Goal: Task Accomplishment & Management: Use online tool/utility

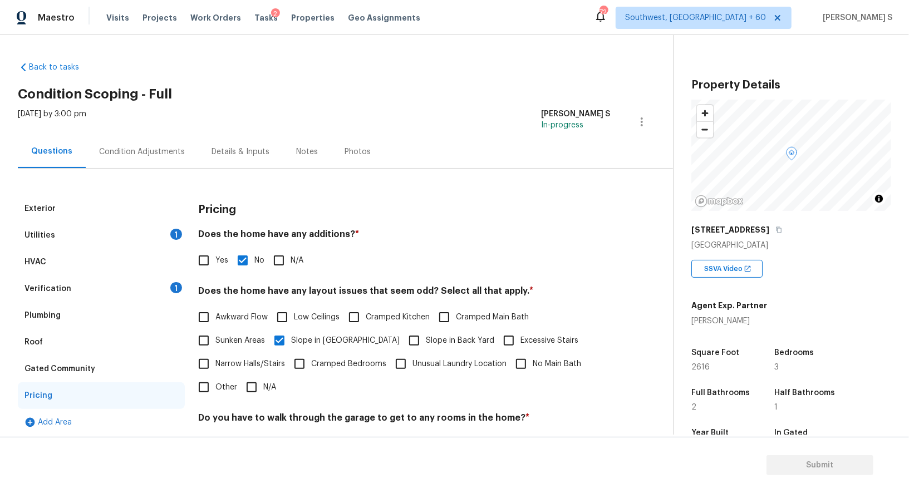
scroll to position [114, 0]
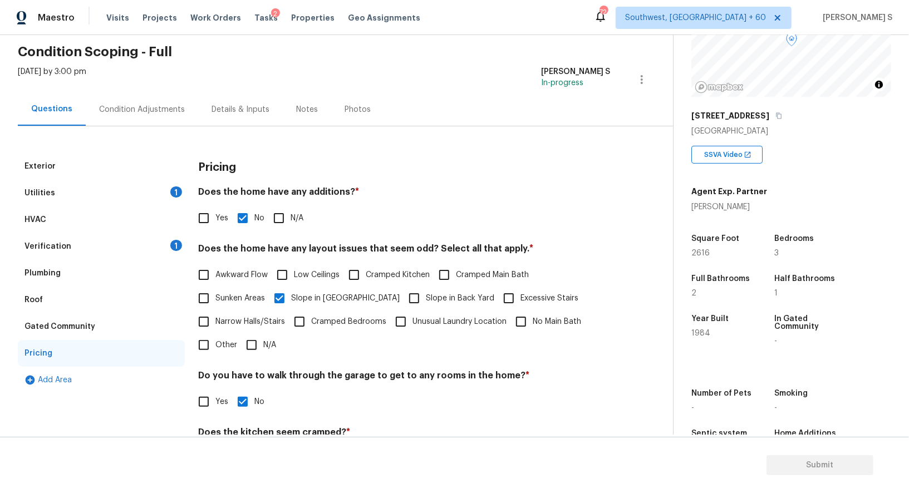
click at [134, 201] on div "Utilities 1" at bounding box center [101, 193] width 167 height 27
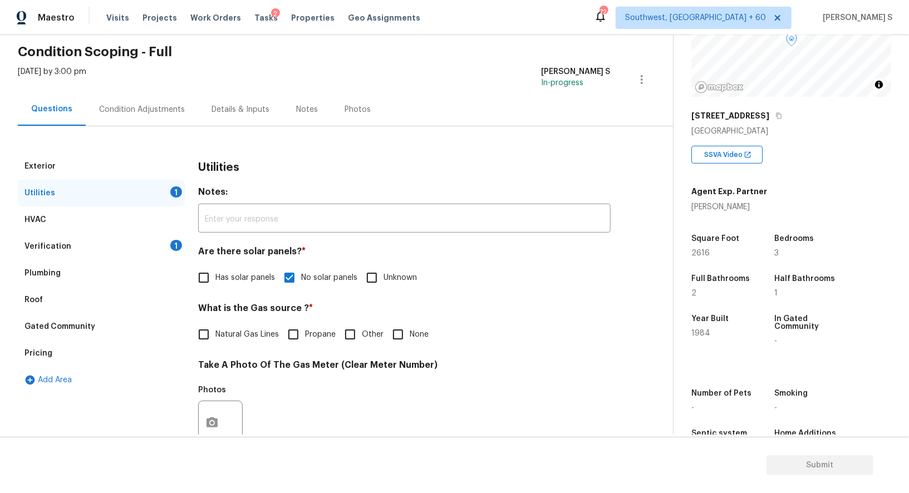
click at [229, 331] on span "Natural Gas Lines" at bounding box center [246, 335] width 63 height 12
click at [215, 331] on input "Natural Gas Lines" at bounding box center [203, 334] width 23 height 23
checkbox input "true"
click at [160, 110] on div "Condition Adjustments" at bounding box center [142, 109] width 86 height 11
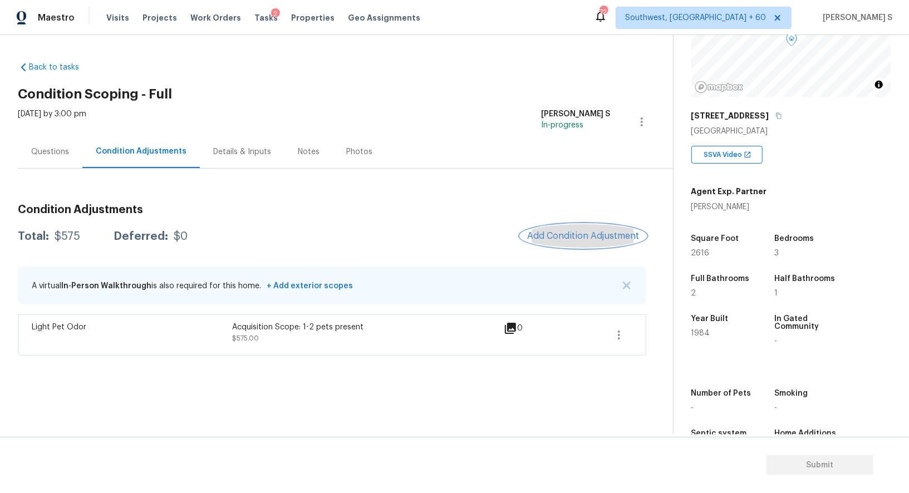
click at [597, 242] on button "Add Condition Adjustment" at bounding box center [583, 235] width 126 height 23
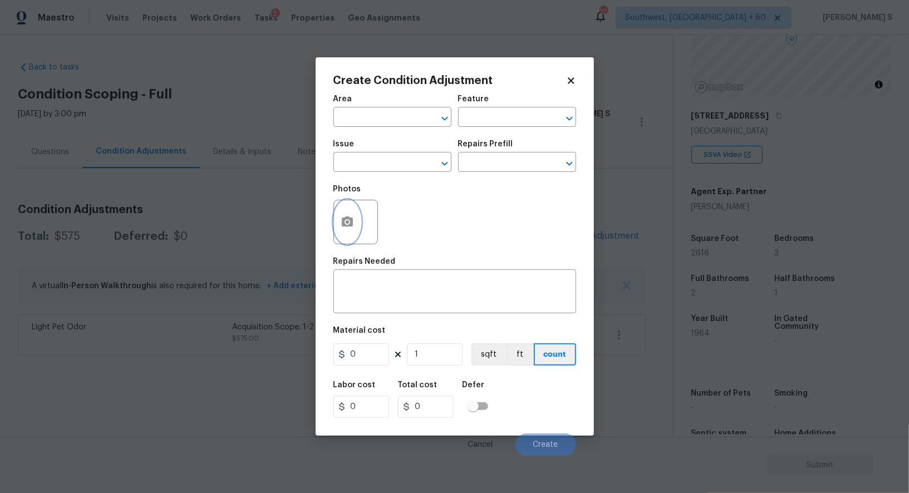
click at [348, 222] on circle "button" at bounding box center [346, 221] width 3 height 3
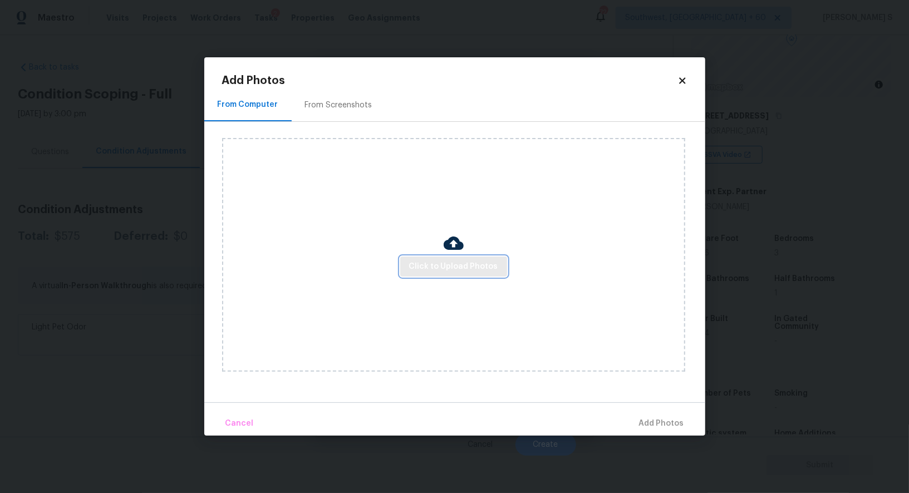
click at [485, 264] on span "Click to Upload Photos" at bounding box center [453, 267] width 89 height 14
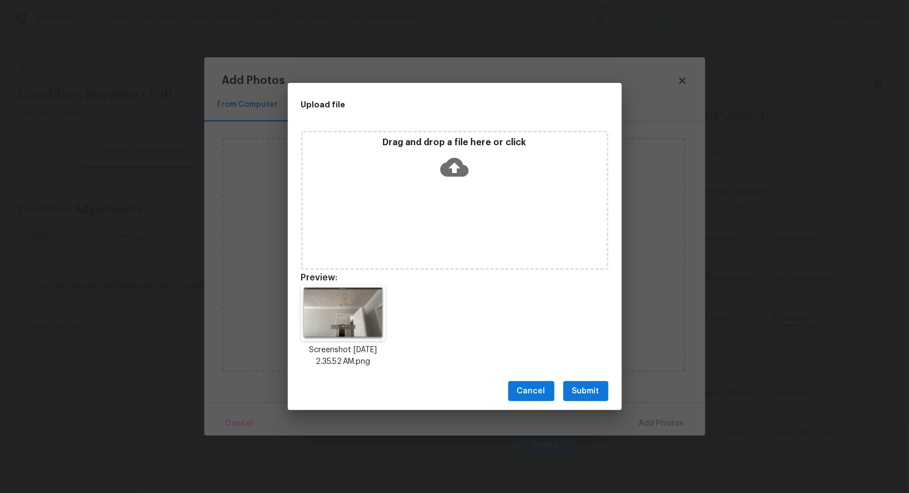
click at [570, 392] on button "Submit" at bounding box center [585, 391] width 45 height 21
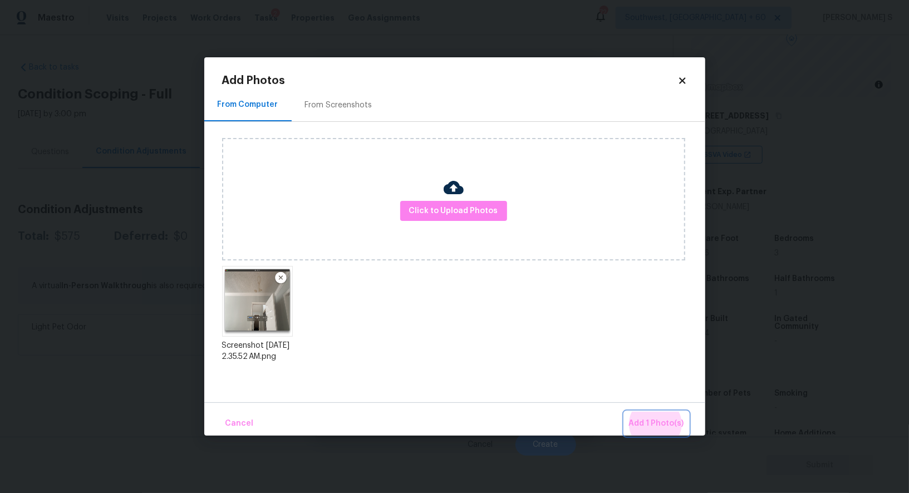
click at [625, 412] on button "Add 1 Photo(s)" at bounding box center [657, 424] width 64 height 24
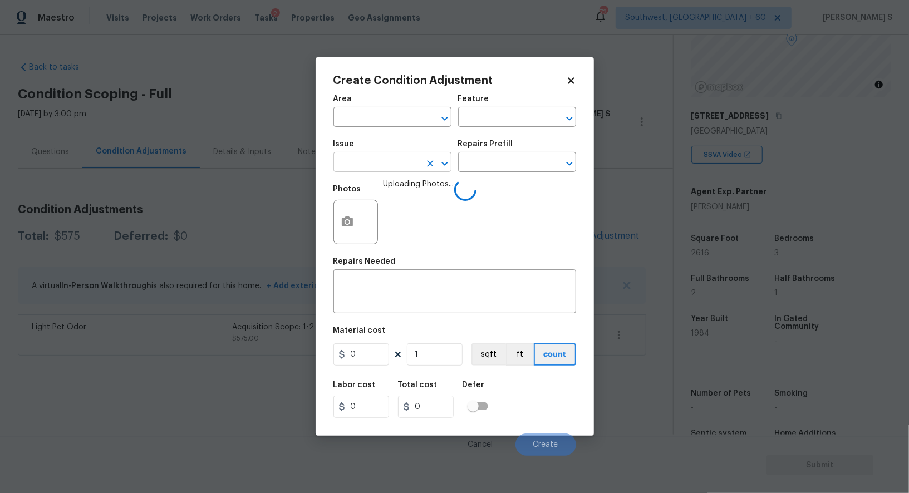
click at [408, 169] on input "text" at bounding box center [376, 163] width 87 height 17
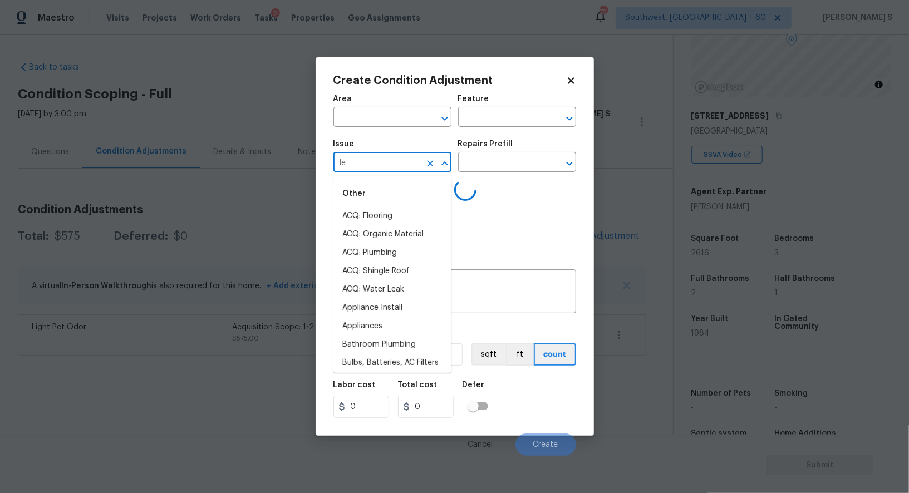
click at [408, 169] on input "le" at bounding box center [376, 163] width 87 height 17
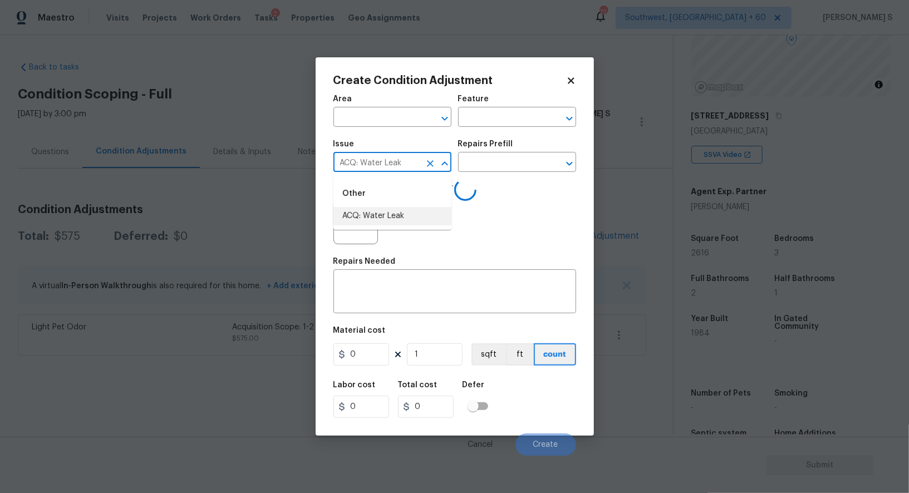
type input "ACQ: Water Leak"
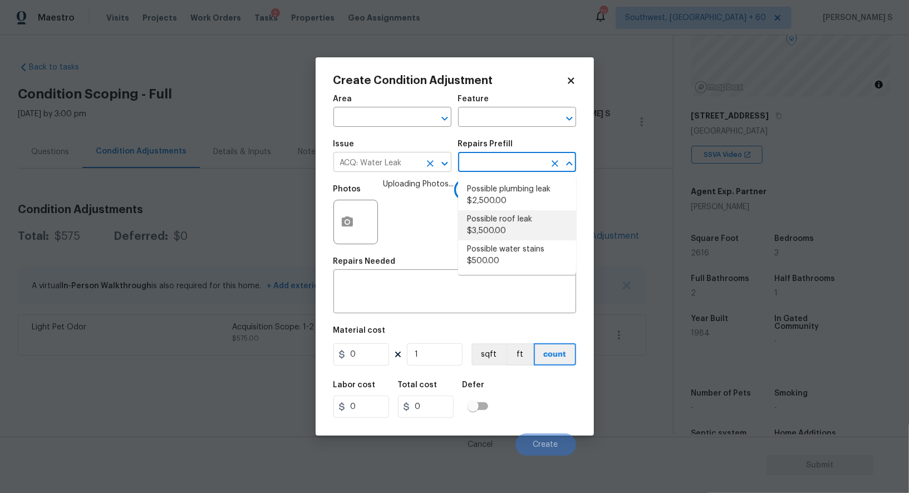
type input "Acquisition"
type textarea "Acquisition Scope: Possible roof leak"
type input "3500"
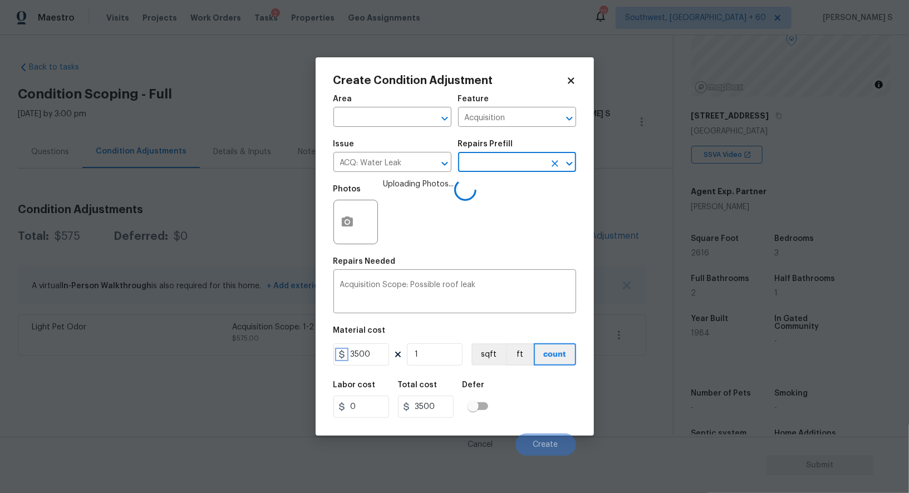
click at [346, 352] on icon at bounding box center [341, 354] width 9 height 9
click at [355, 356] on input "3500" at bounding box center [361, 354] width 56 height 22
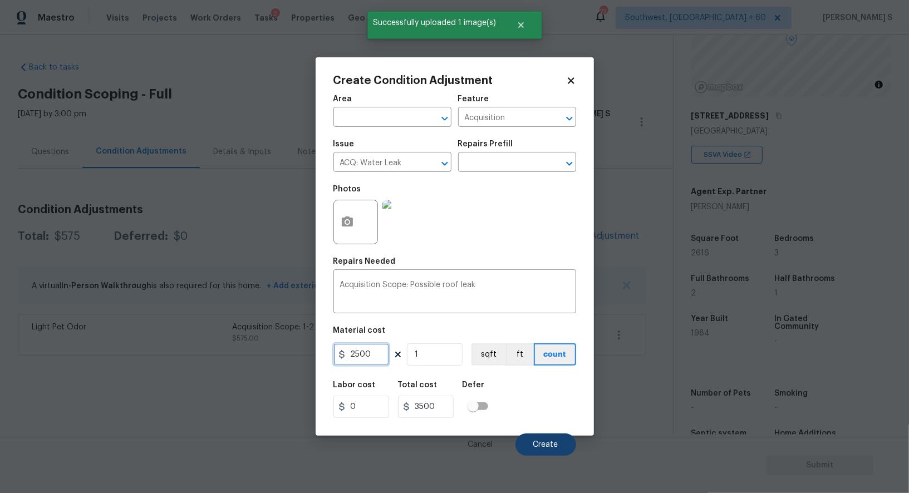
type input "2500"
click at [555, 443] on span "Create" at bounding box center [545, 445] width 25 height 8
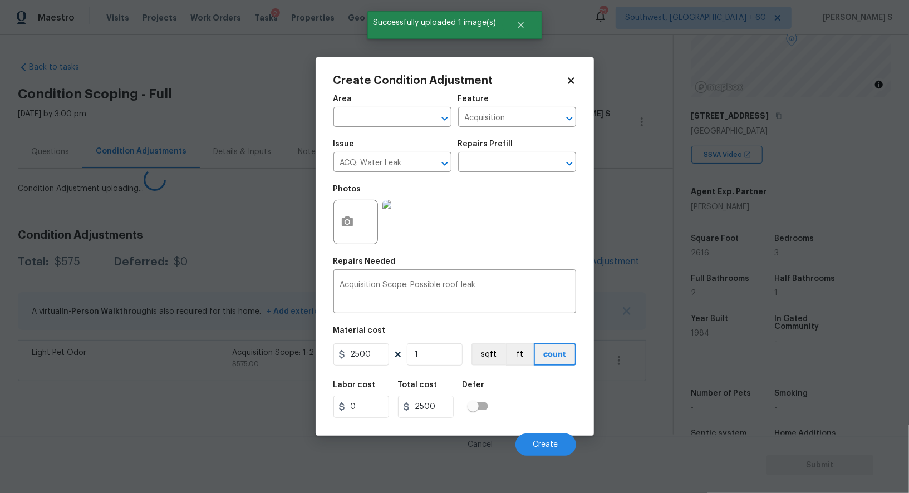
click at [235, 371] on body "Maestro Visits Projects Work Orders Tasks 2 Properties Geo Assignments 724 Sout…" at bounding box center [454, 246] width 909 height 493
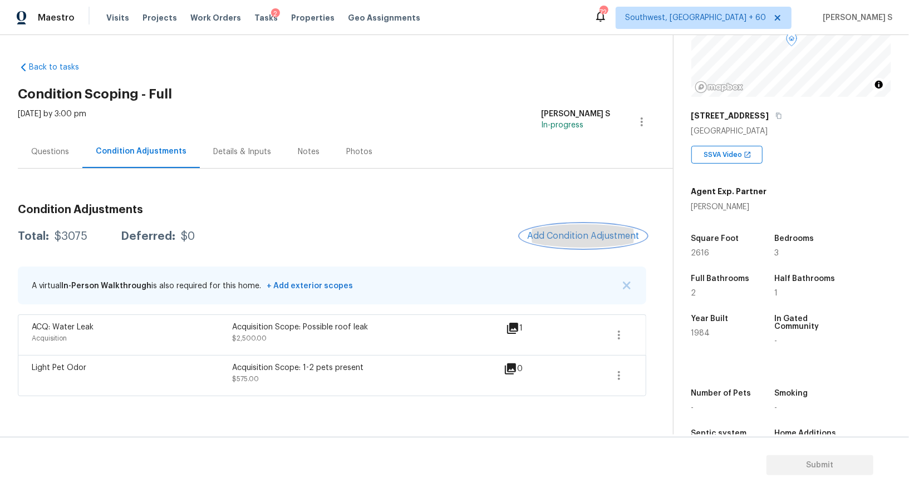
click at [557, 233] on span "Add Condition Adjustment" at bounding box center [583, 236] width 112 height 10
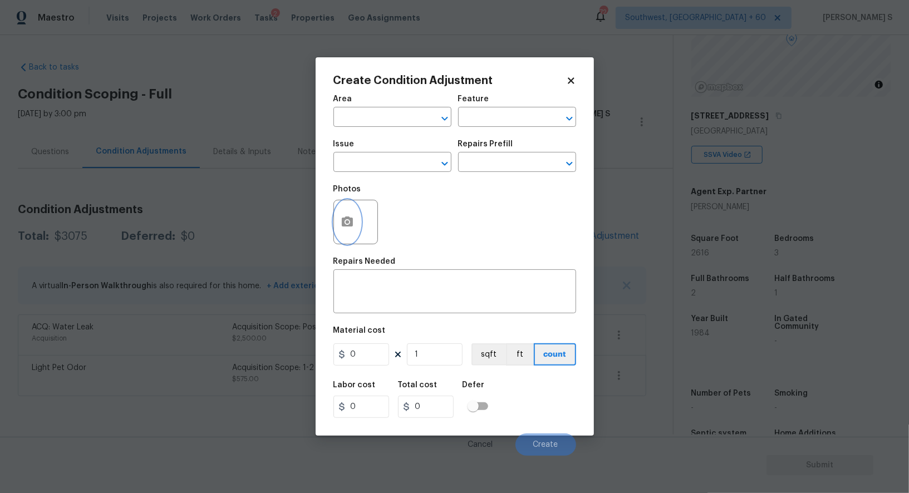
click at [347, 221] on circle "button" at bounding box center [346, 221] width 3 height 3
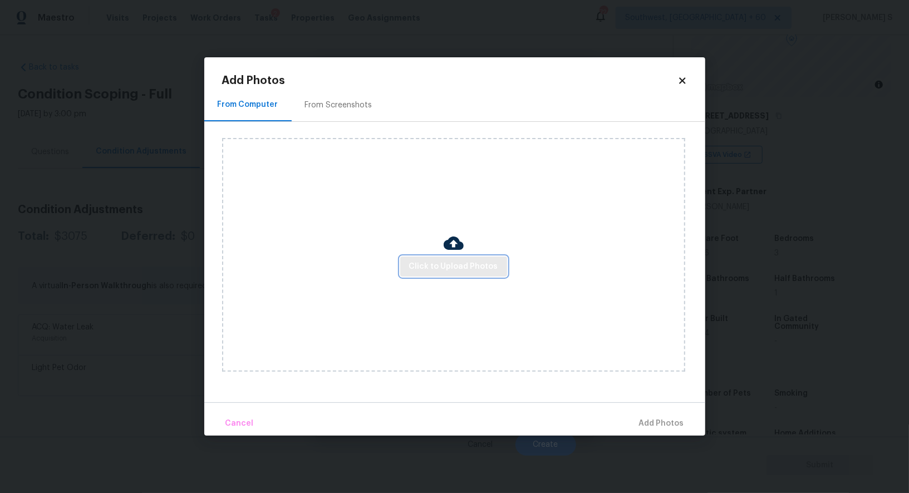
click at [447, 265] on span "Click to Upload Photos" at bounding box center [453, 267] width 89 height 14
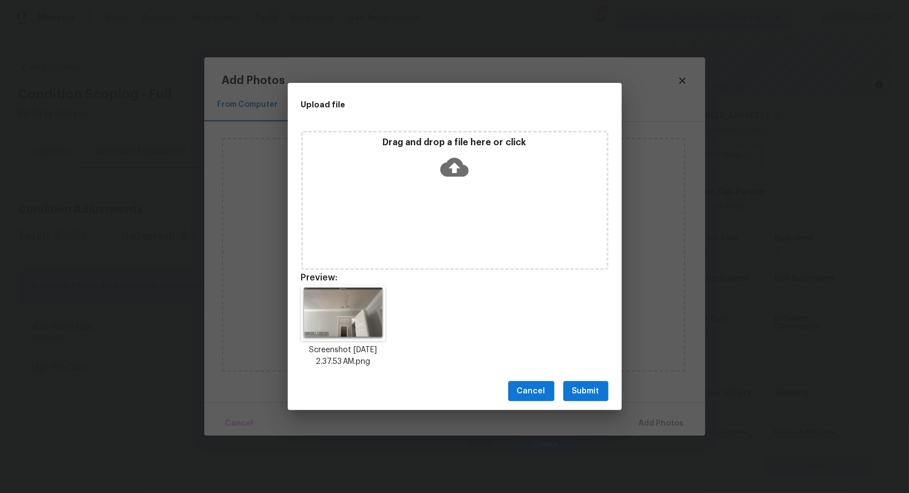
click at [589, 382] on button "Submit" at bounding box center [585, 391] width 45 height 21
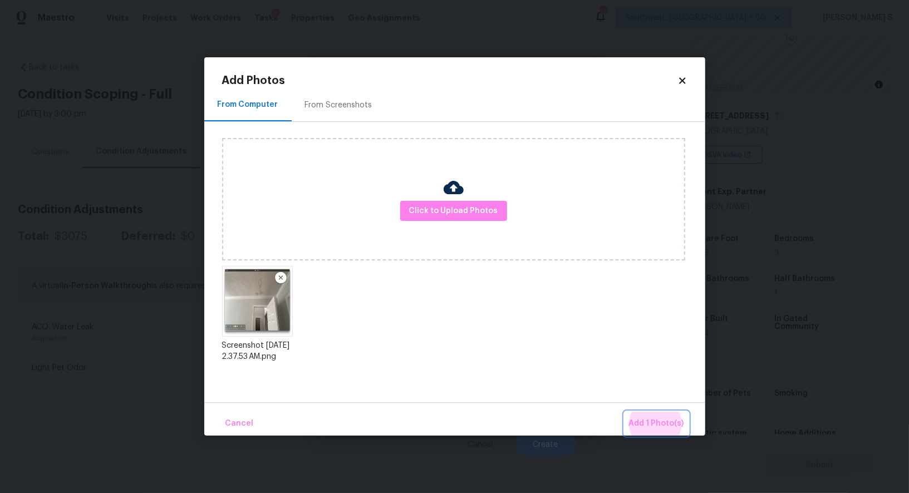
click at [625, 412] on button "Add 1 Photo(s)" at bounding box center [657, 424] width 64 height 24
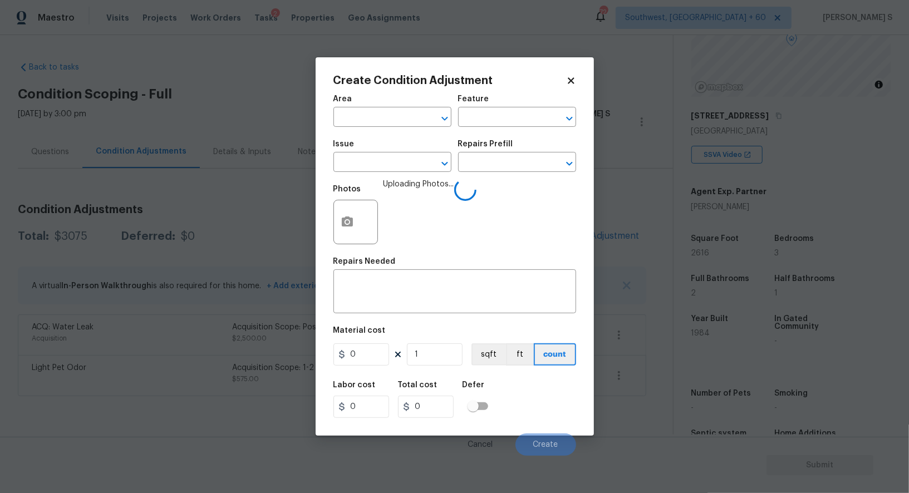
click at [390, 149] on div "Issue" at bounding box center [392, 147] width 118 height 14
click at [397, 162] on input "text" at bounding box center [376, 163] width 87 height 17
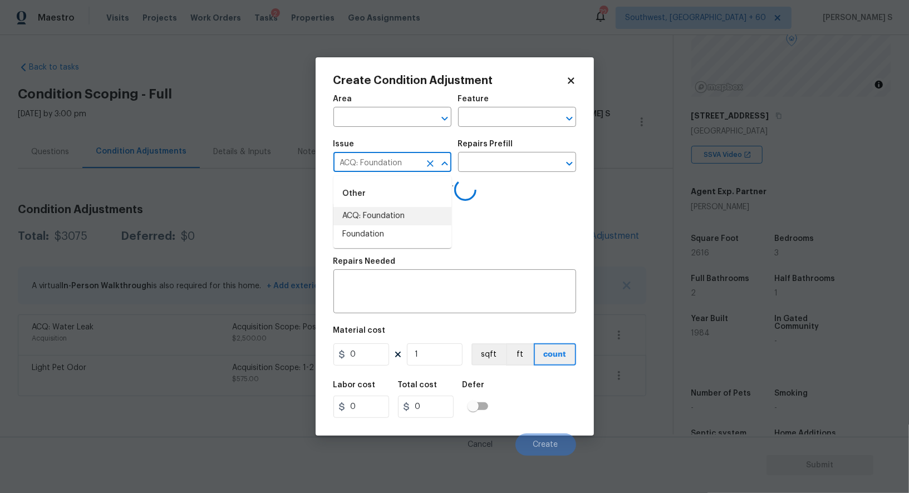
type input "ACQ: Foundation"
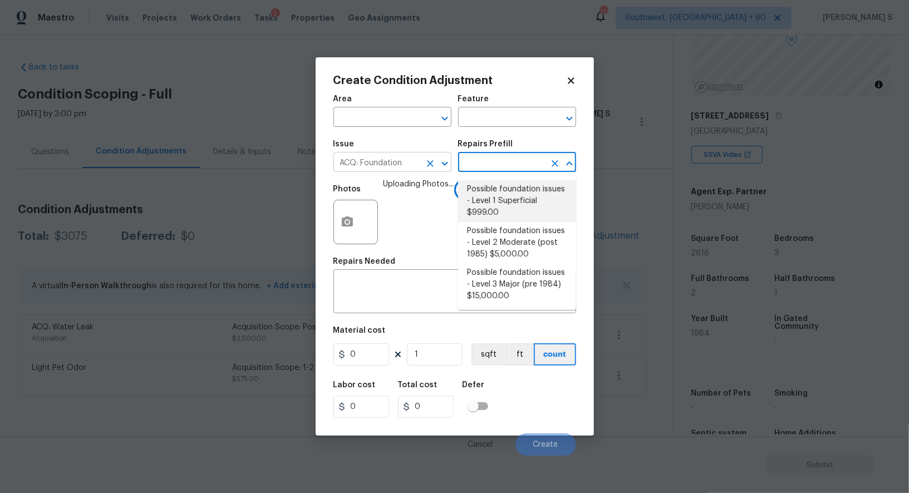
type input "Acquisition"
type textarea "Possible foundation issues - Level 1 - Superficial. Disclaimer: This is NOT a t…"
type input "999"
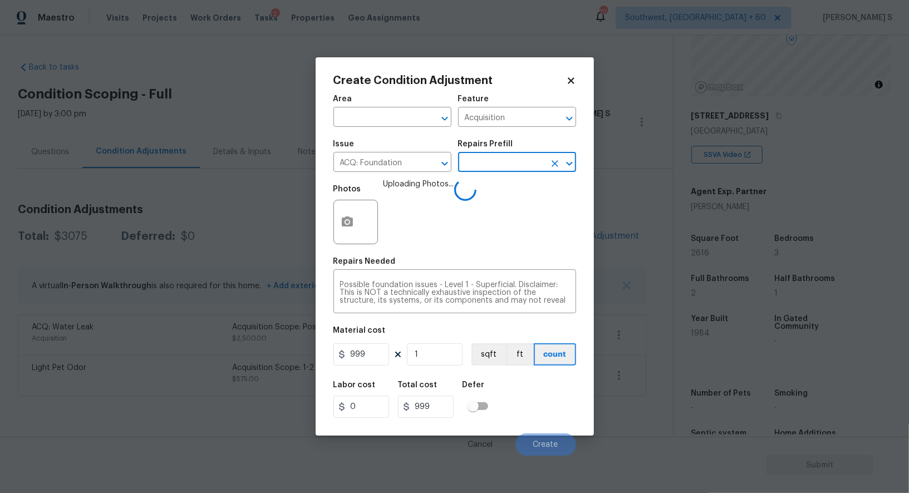
click at [363, 341] on div "Material cost" at bounding box center [454, 334] width 243 height 14
click at [370, 357] on input "999" at bounding box center [361, 354] width 56 height 22
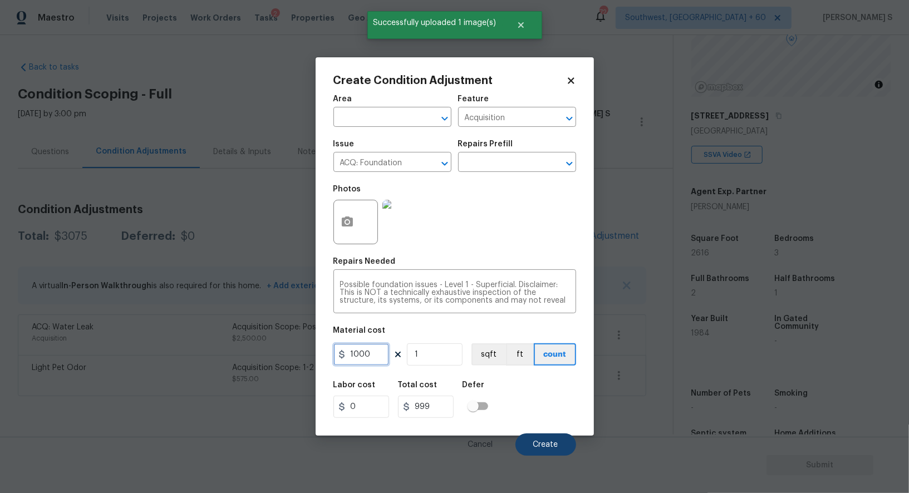
type input "1000"
click at [561, 450] on button "Create" at bounding box center [545, 445] width 61 height 22
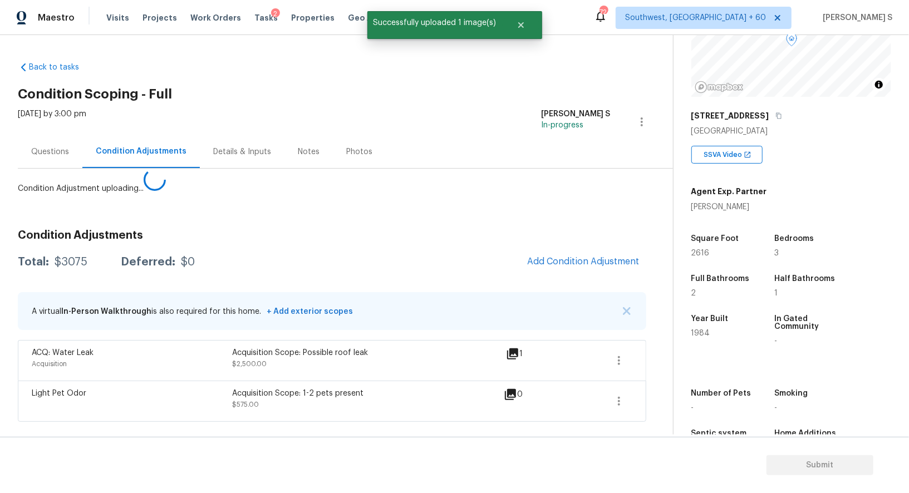
click at [256, 409] on body "Maestro Visits Projects Work Orders Tasks 2 Properties Geo Assignments 724 Sout…" at bounding box center [454, 246] width 909 height 493
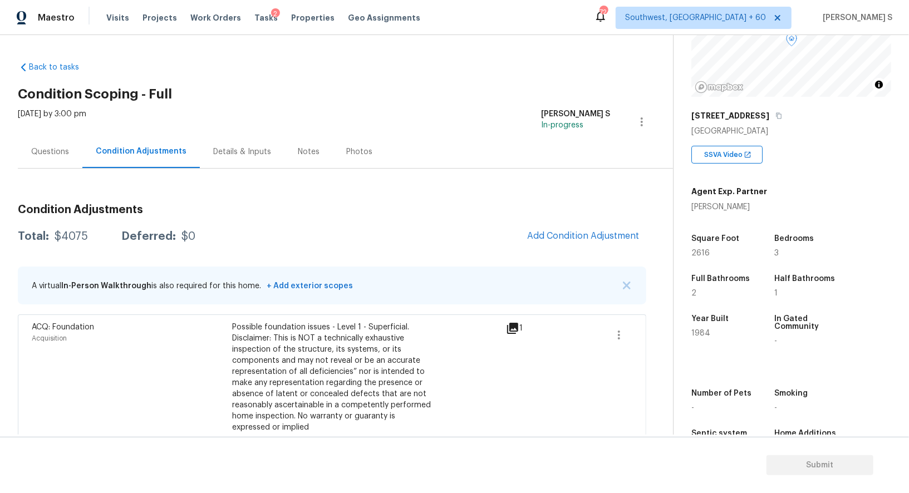
click at [76, 150] on div "Questions" at bounding box center [50, 151] width 65 height 33
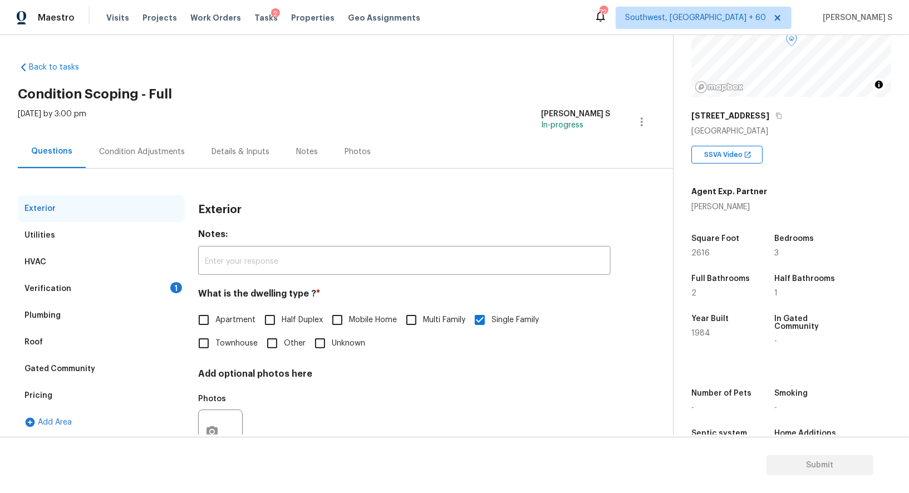
click at [147, 152] on div "Condition Adjustments" at bounding box center [142, 151] width 86 height 11
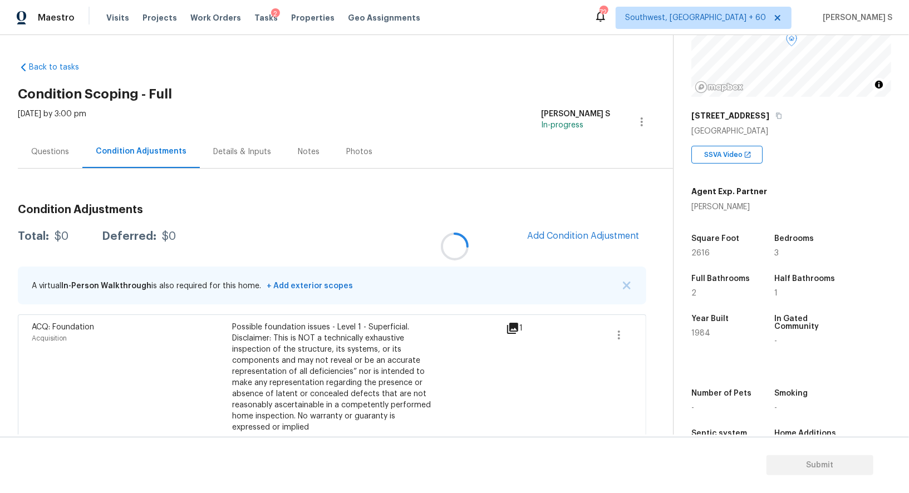
scroll to position [100, 0]
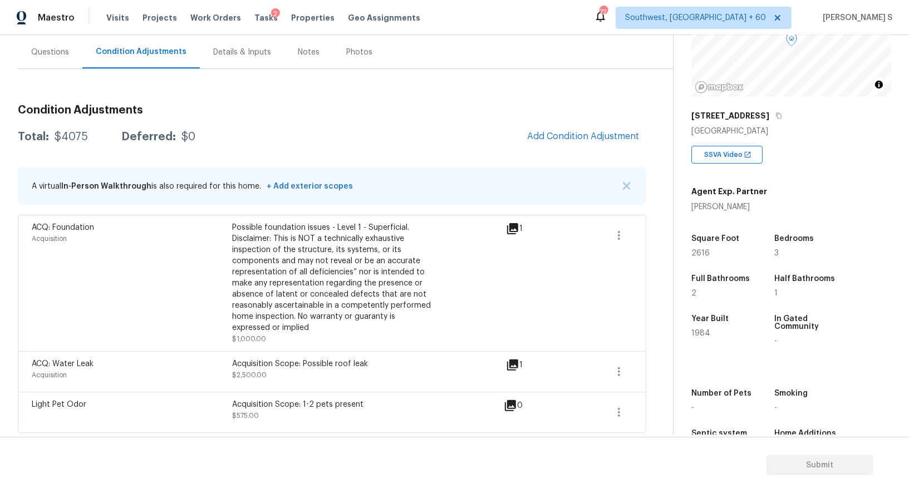
click at [545, 125] on span "Add Condition Adjustment" at bounding box center [583, 137] width 126 height 24
click at [562, 125] on button "Add Condition Adjustment" at bounding box center [583, 136] width 126 height 23
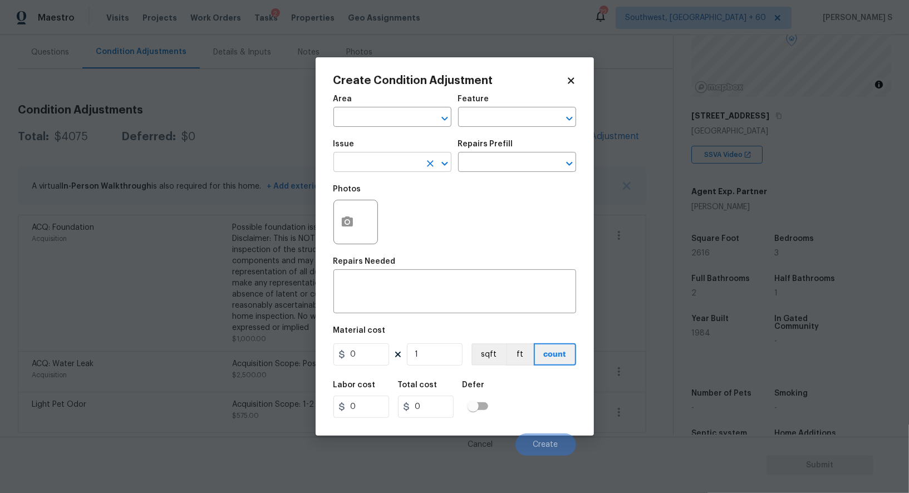
click at [396, 161] on input "text" at bounding box center [376, 163] width 87 height 17
type input "Pressure Washing"
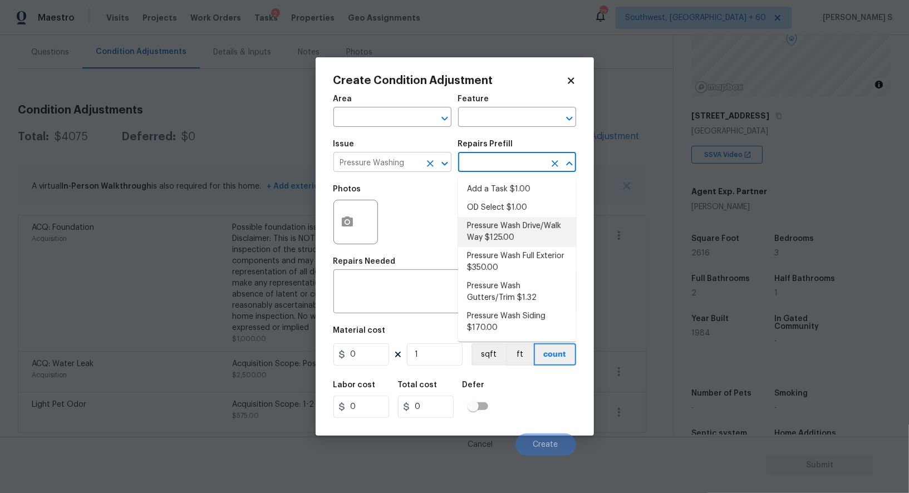
type input "Siding"
type textarea "Pressure wash the driveways/walkways as directed by the PM. Ensure that all deb…"
type input "125"
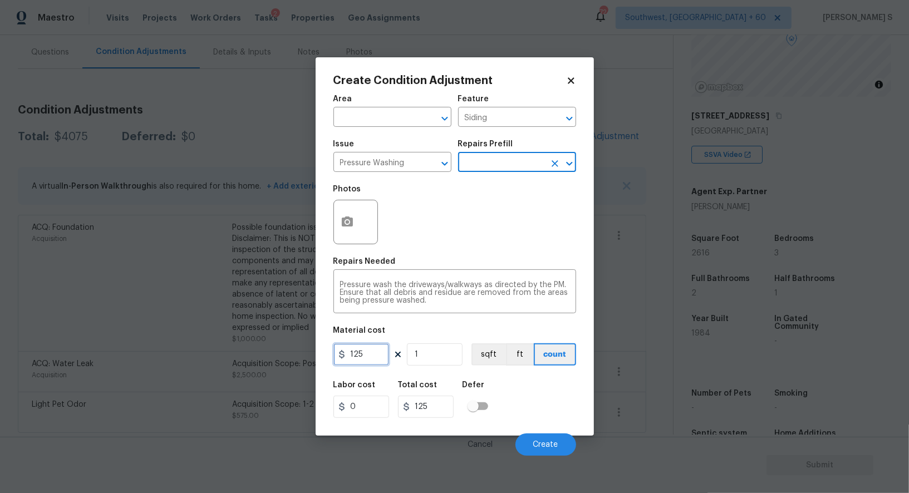
click at [358, 358] on input "125" at bounding box center [361, 354] width 56 height 22
type input "200"
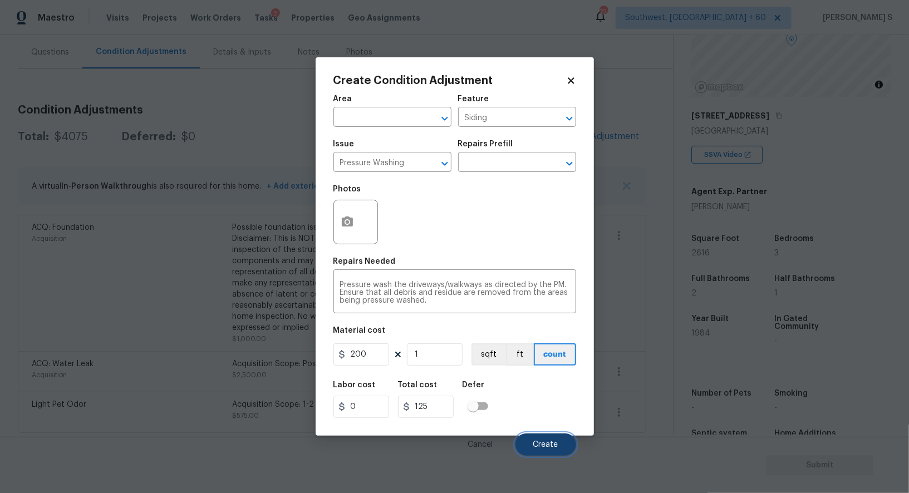
type input "200"
click at [547, 444] on span "Create" at bounding box center [545, 445] width 25 height 8
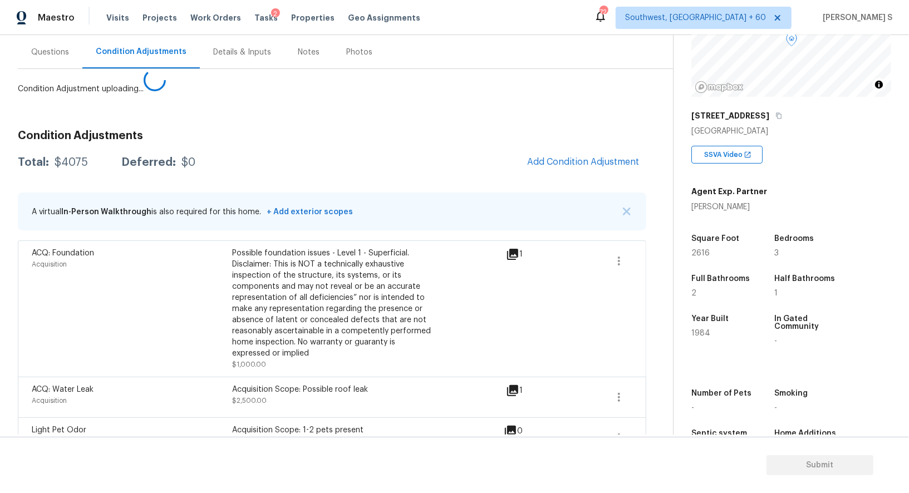
click at [177, 355] on body "Maestro Visits Projects Work Orders Tasks 2 Properties Geo Assignments 724 Sout…" at bounding box center [454, 246] width 909 height 493
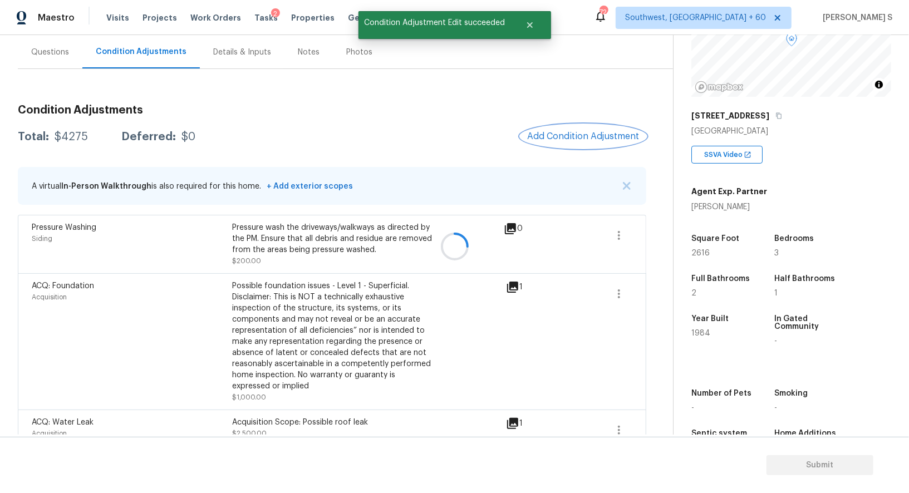
click at [584, 136] on span "Add Condition Adjustment" at bounding box center [583, 136] width 112 height 10
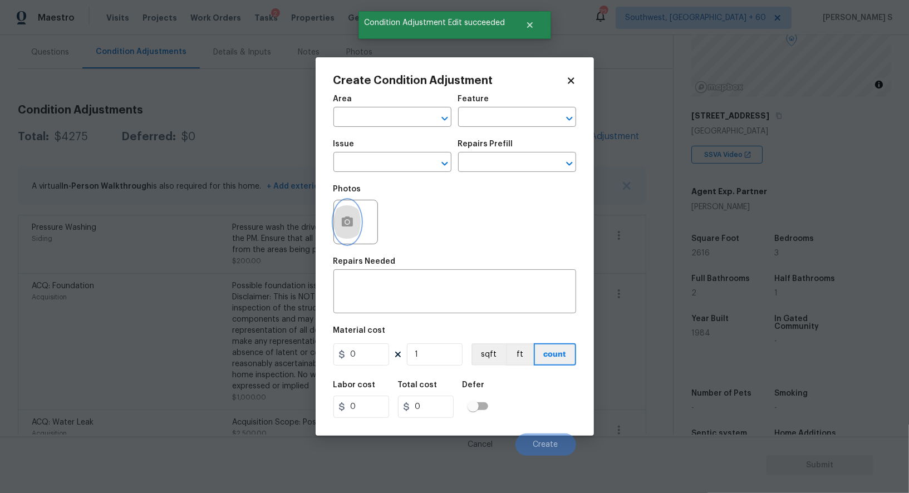
click at [346, 227] on icon "button" at bounding box center [347, 222] width 11 height 10
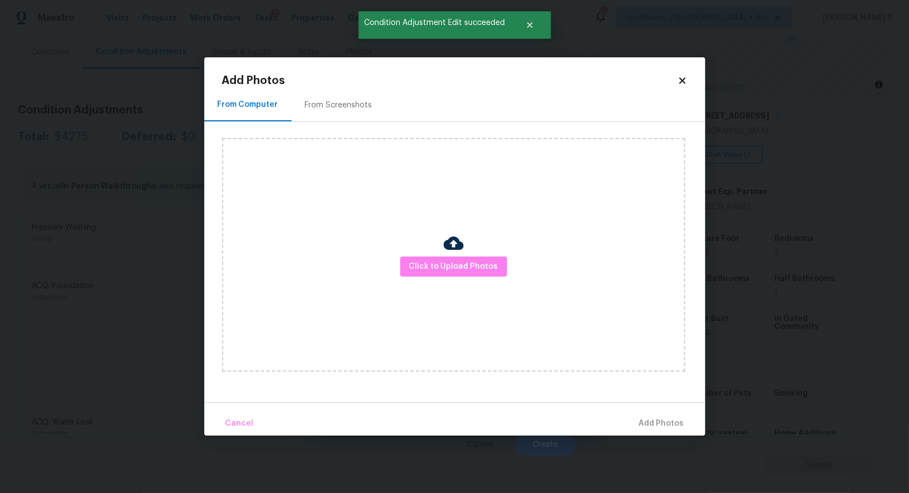
click at [332, 121] on div "From Screenshots" at bounding box center [339, 105] width 94 height 33
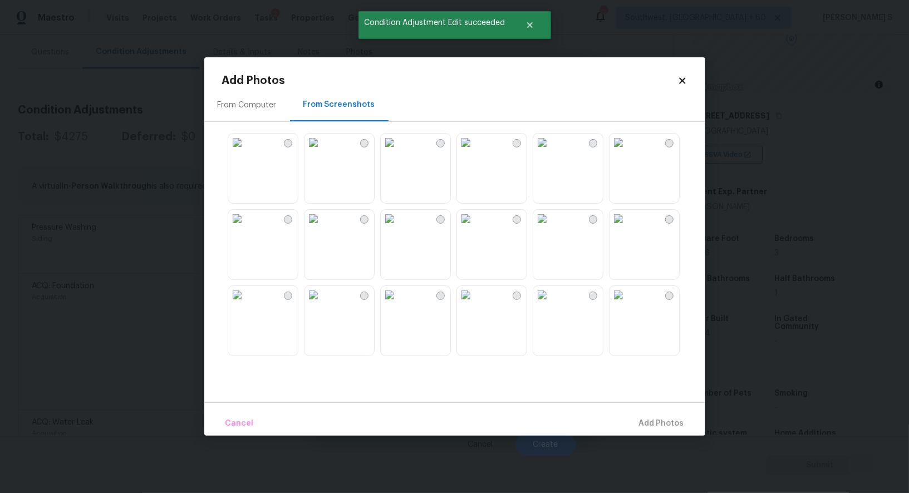
click at [627, 151] on img at bounding box center [618, 143] width 18 height 18
click at [551, 151] on img at bounding box center [542, 143] width 18 height 18
click at [627, 228] on img at bounding box center [618, 219] width 18 height 18
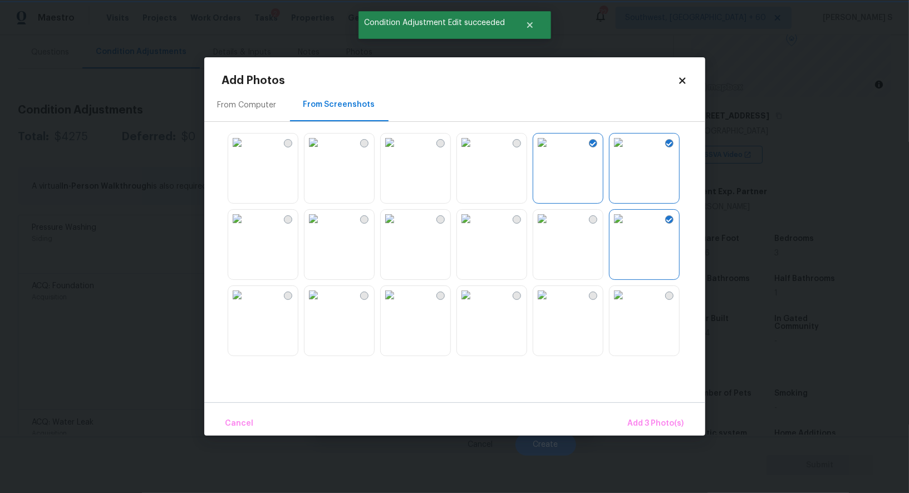
click at [627, 151] on img at bounding box center [618, 143] width 18 height 18
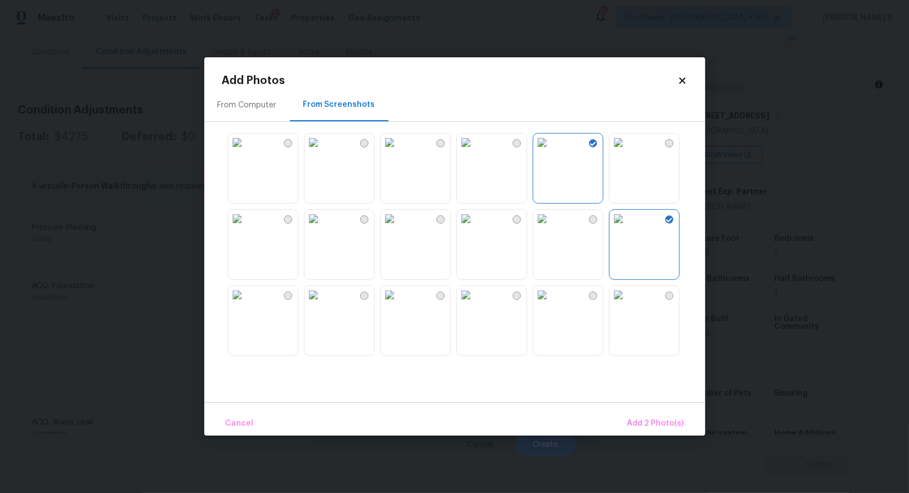
click at [475, 304] on img at bounding box center [466, 295] width 18 height 18
click at [399, 304] on img at bounding box center [390, 295] width 18 height 18
click at [322, 228] on img at bounding box center [313, 219] width 18 height 18
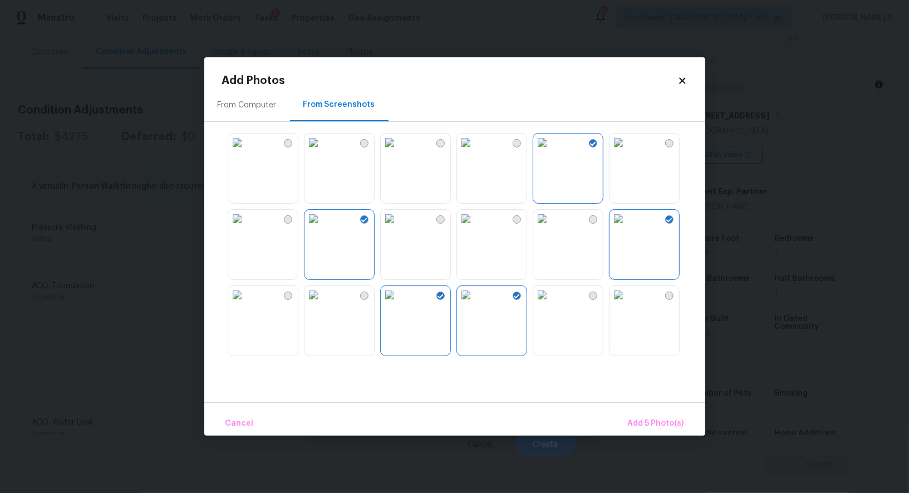
click at [551, 304] on img at bounding box center [542, 295] width 18 height 18
click at [650, 426] on span "Add 6 Photo(s)" at bounding box center [655, 424] width 57 height 14
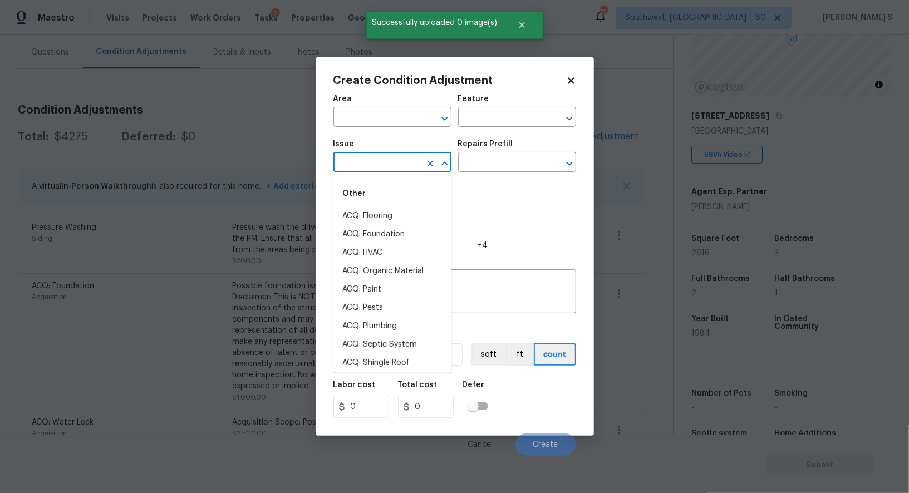
click at [372, 173] on body "Maestro Visits Projects Work Orders Tasks 2 Properties Geo Assignments 724 Sout…" at bounding box center [454, 246] width 909 height 493
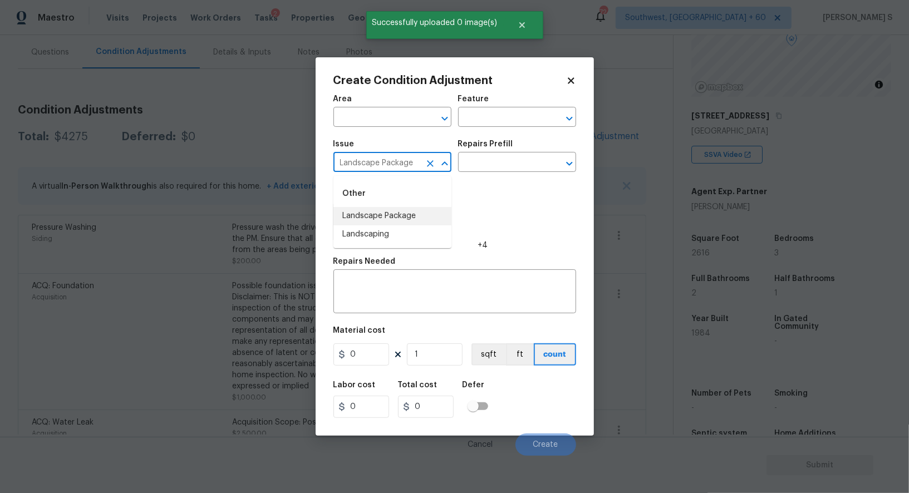
type input "Landscape Package"
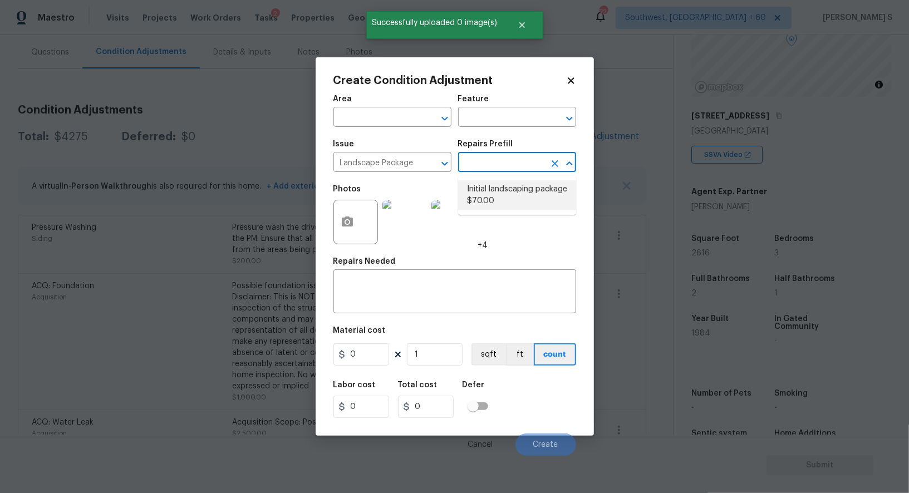
type input "Home Readiness Packages"
type textarea "Mowing of grass up to 6" in height. Mow, edge along driveways & sidewalks, trim…"
type input "70"
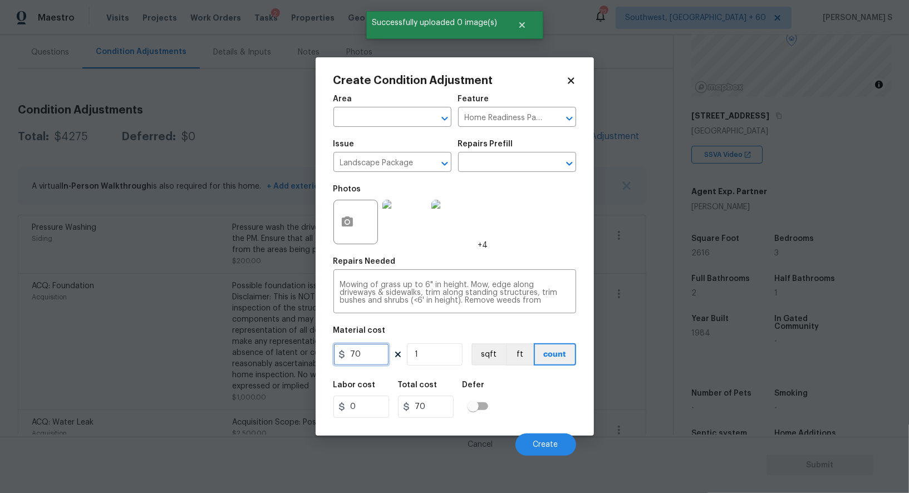
click at [376, 360] on input "70" at bounding box center [361, 354] width 56 height 22
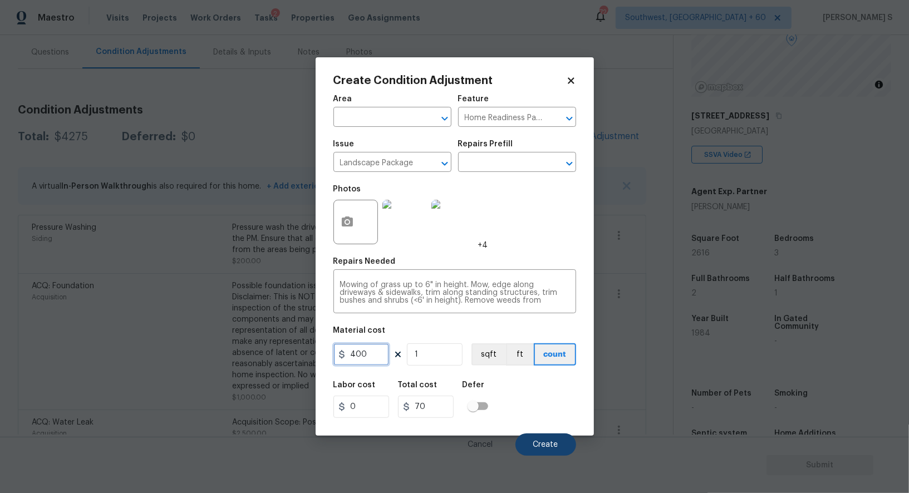
type input "400"
click at [549, 439] on button "Create" at bounding box center [545, 445] width 61 height 22
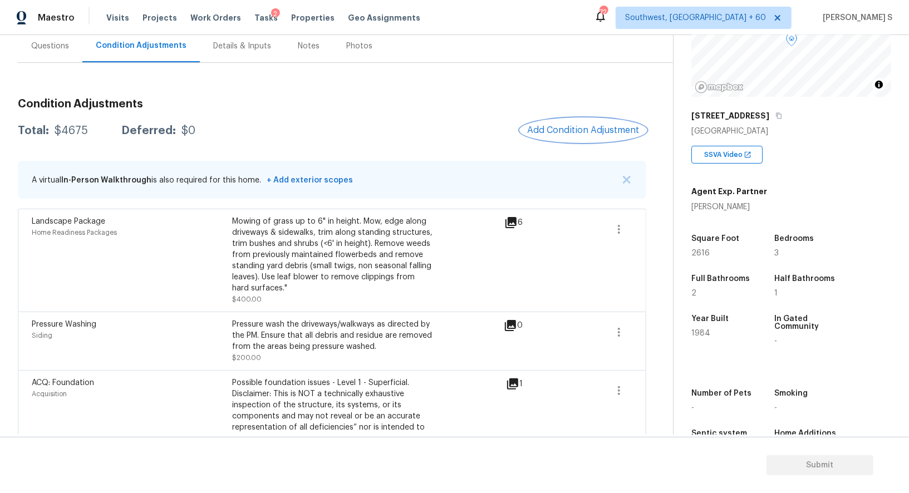
scroll to position [0, 0]
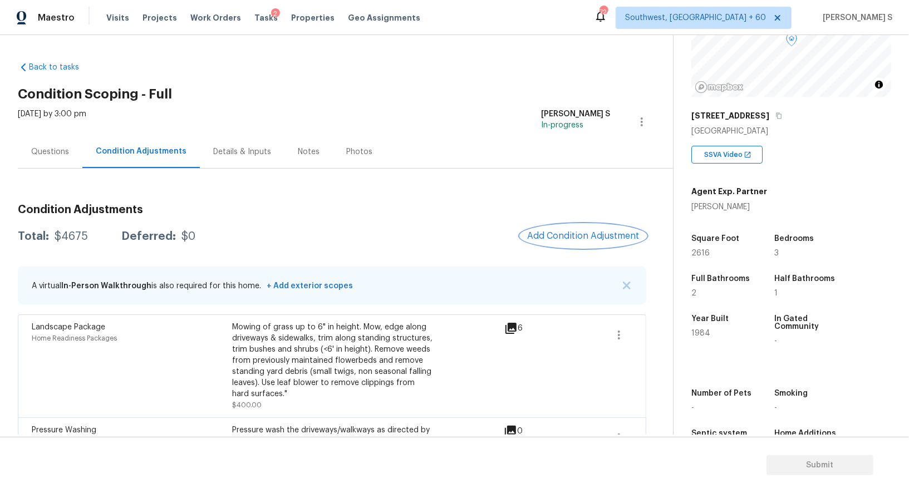
click at [563, 238] on span "Add Condition Adjustment" at bounding box center [583, 236] width 112 height 10
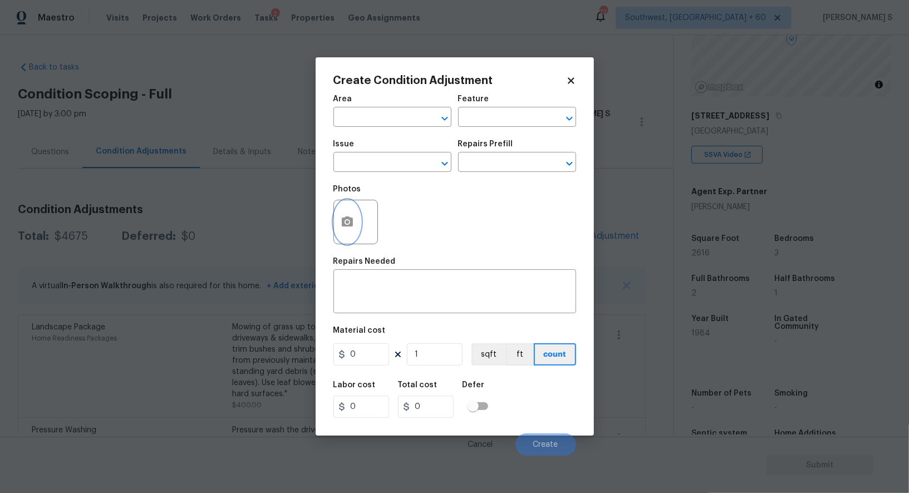
click at [342, 226] on icon "button" at bounding box center [347, 222] width 11 height 10
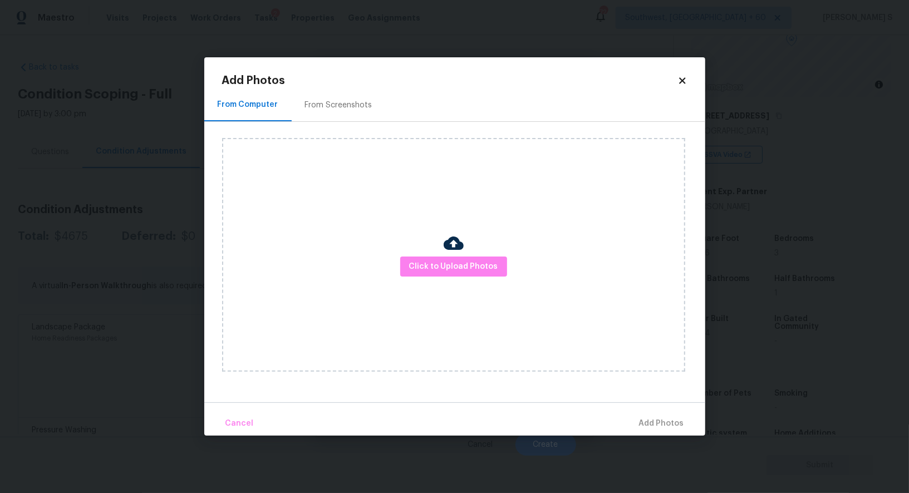
click at [340, 94] on div "From Screenshots" at bounding box center [339, 105] width 94 height 33
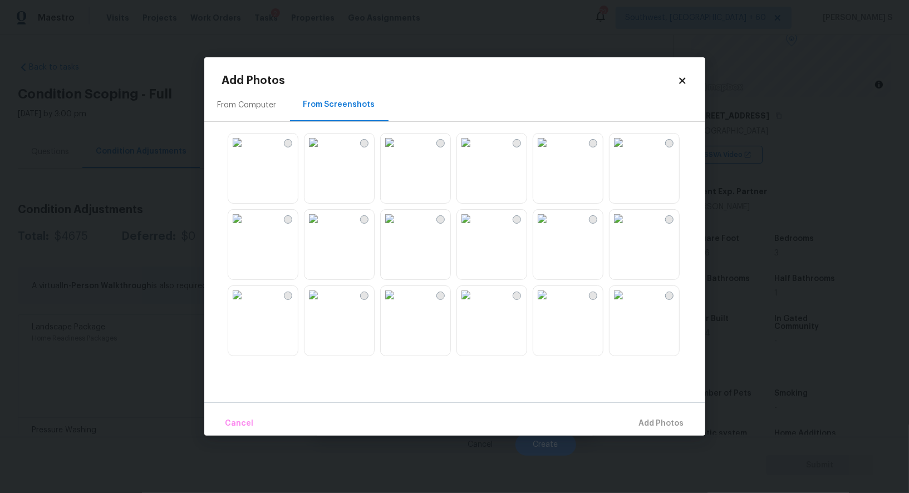
click at [621, 228] on img at bounding box center [618, 219] width 18 height 18
click at [627, 228] on img at bounding box center [618, 219] width 18 height 18
click at [548, 228] on img at bounding box center [542, 219] width 18 height 18
click at [689, 238] on div at bounding box center [463, 244] width 483 height 234
click at [627, 222] on img at bounding box center [618, 219] width 18 height 18
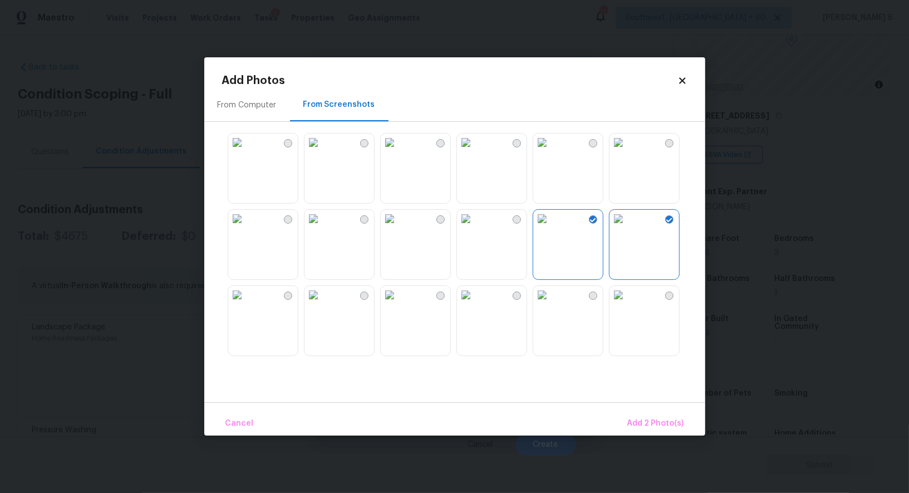
click at [627, 151] on img at bounding box center [618, 143] width 18 height 18
click at [627, 304] on img at bounding box center [618, 295] width 18 height 18
click at [551, 304] on img at bounding box center [542, 295] width 18 height 18
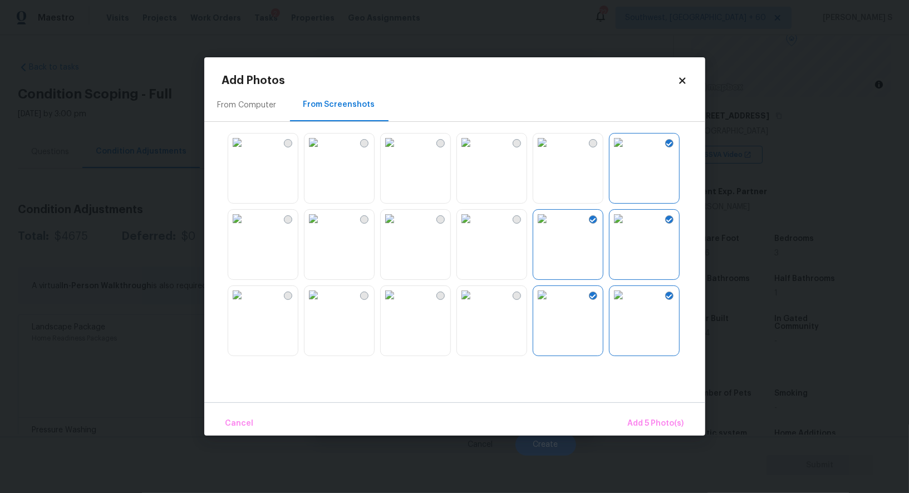
click at [459, 151] on img at bounding box center [466, 143] width 18 height 18
click at [399, 151] on img at bounding box center [390, 143] width 18 height 18
click at [322, 151] on img at bounding box center [313, 143] width 18 height 18
click at [322, 304] on img at bounding box center [313, 295] width 18 height 18
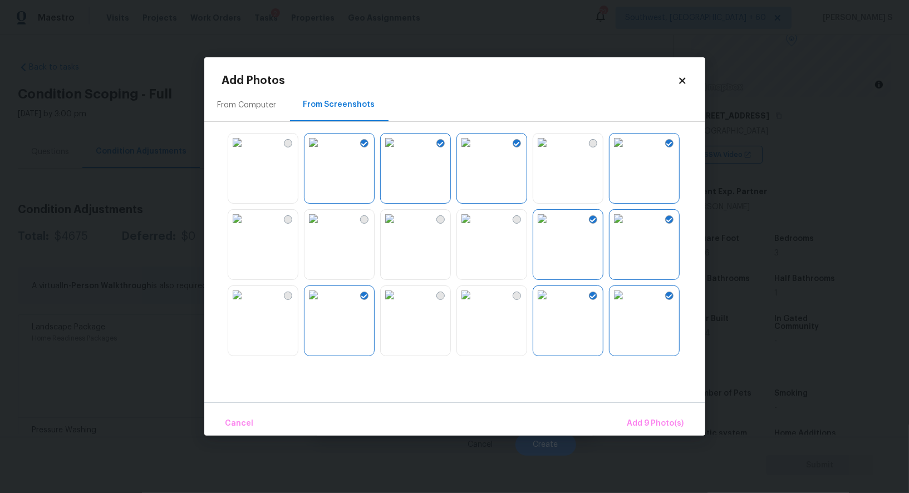
click at [246, 225] on img at bounding box center [237, 219] width 18 height 18
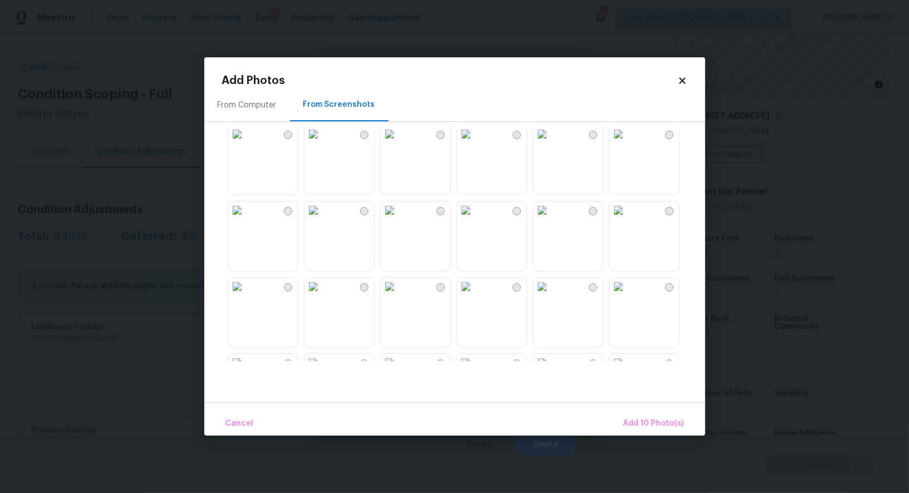
scroll to position [581, 0]
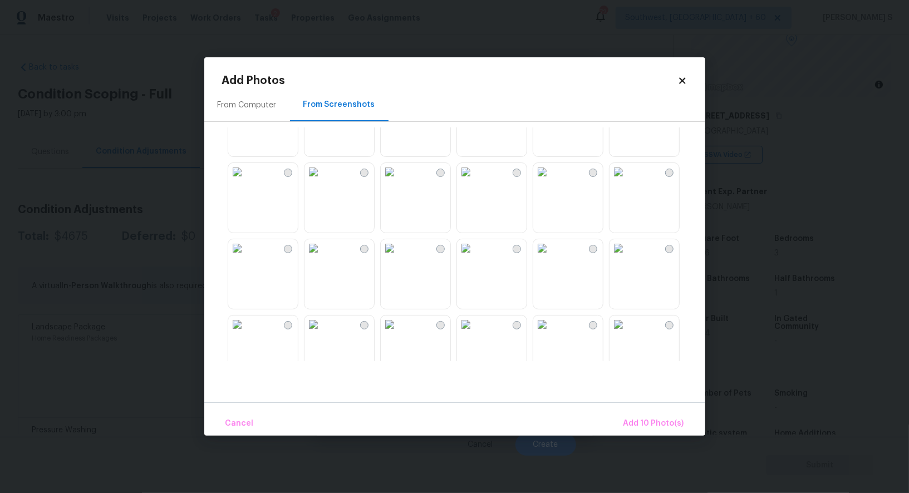
click at [398, 105] on img at bounding box center [390, 96] width 18 height 18
click at [322, 181] on img at bounding box center [313, 172] width 18 height 18
click at [399, 181] on img at bounding box center [390, 172] width 18 height 18
click at [475, 181] on img at bounding box center [466, 172] width 18 height 18
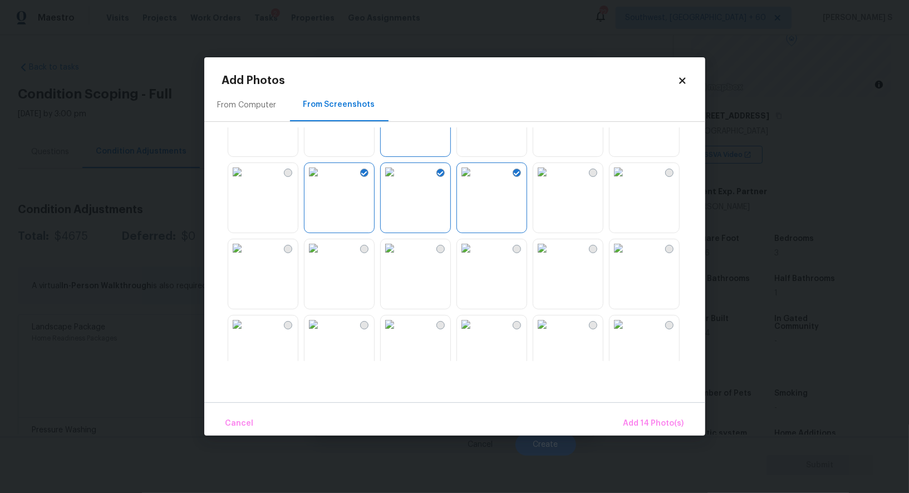
click at [551, 181] on img at bounding box center [542, 172] width 18 height 18
click at [551, 256] on img at bounding box center [542, 248] width 18 height 18
click at [475, 256] on img at bounding box center [466, 248] width 18 height 18
click at [399, 256] on img at bounding box center [390, 248] width 18 height 18
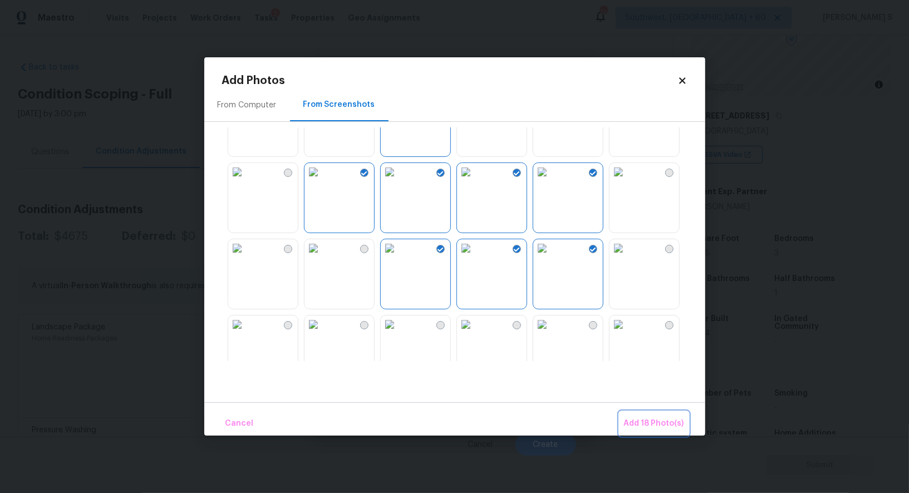
click at [646, 415] on button "Add 18 Photo(s)" at bounding box center [654, 424] width 69 height 24
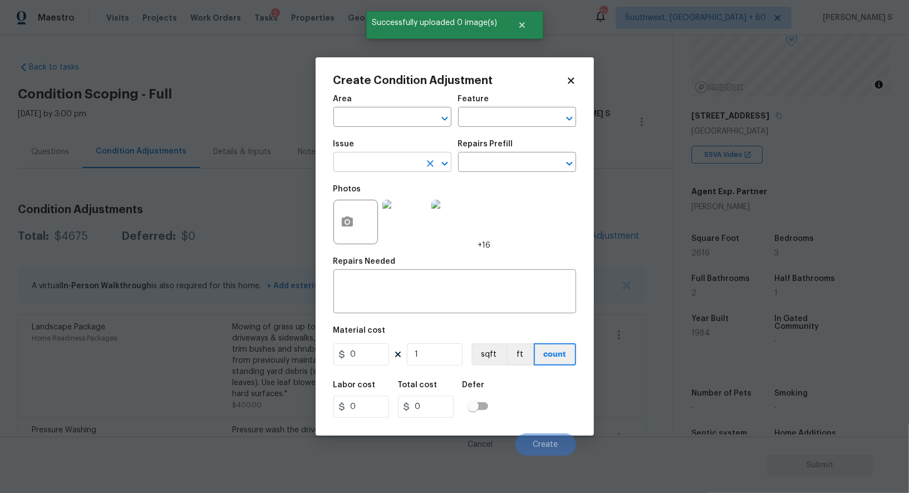
click at [380, 163] on input "text" at bounding box center [376, 163] width 87 height 17
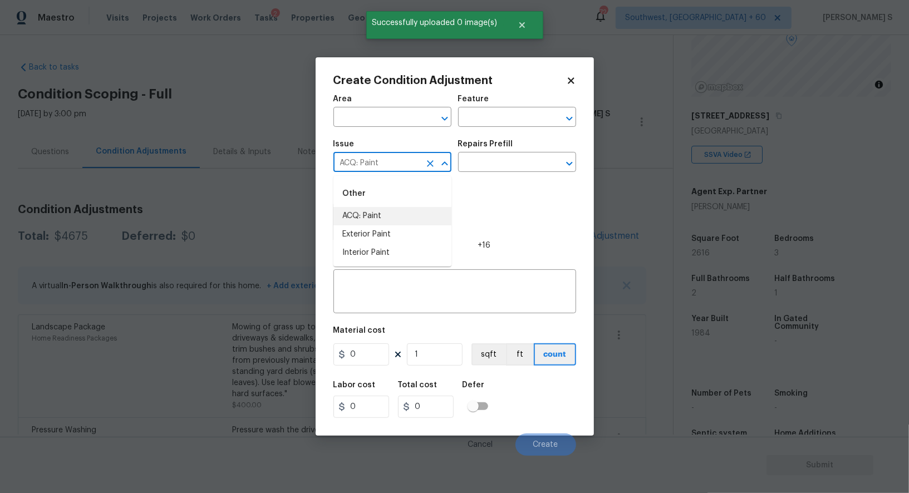
type input "ACQ: Paint"
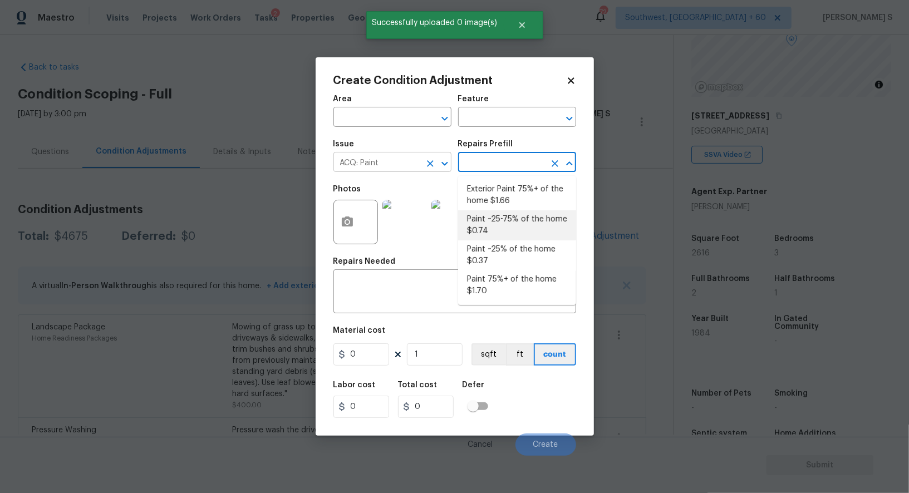
type input "Acquisition"
type textarea "Acquisition Scope: ~25 - 75% of the home needs interior paint"
type input "0.74"
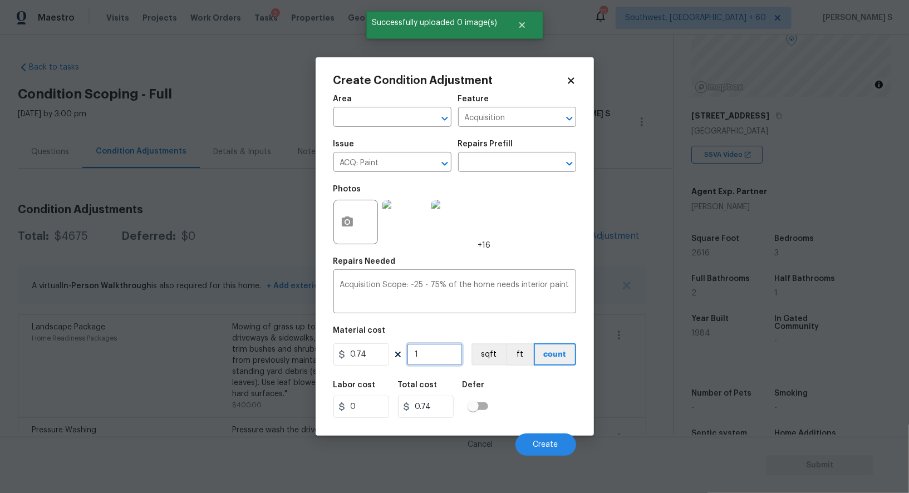
click at [440, 353] on input "1" at bounding box center [435, 354] width 56 height 22
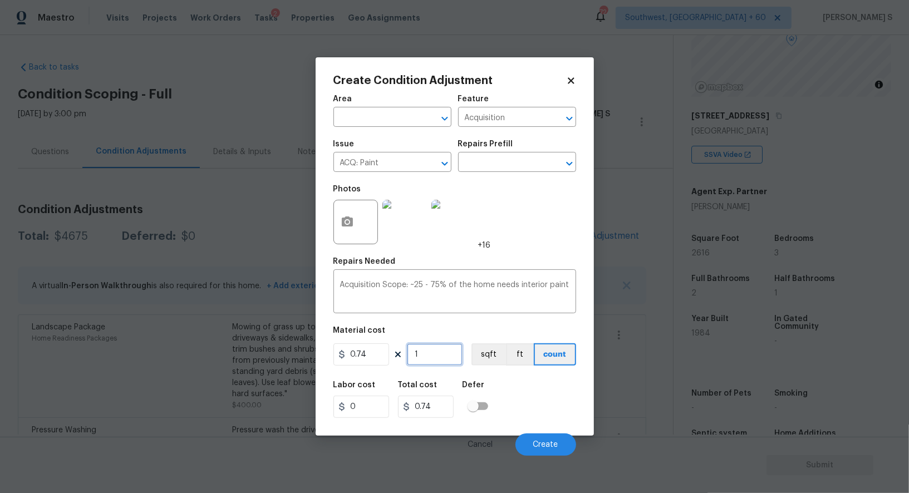
type input "2"
type input "1.48"
type input "26"
type input "19.24"
type input "261"
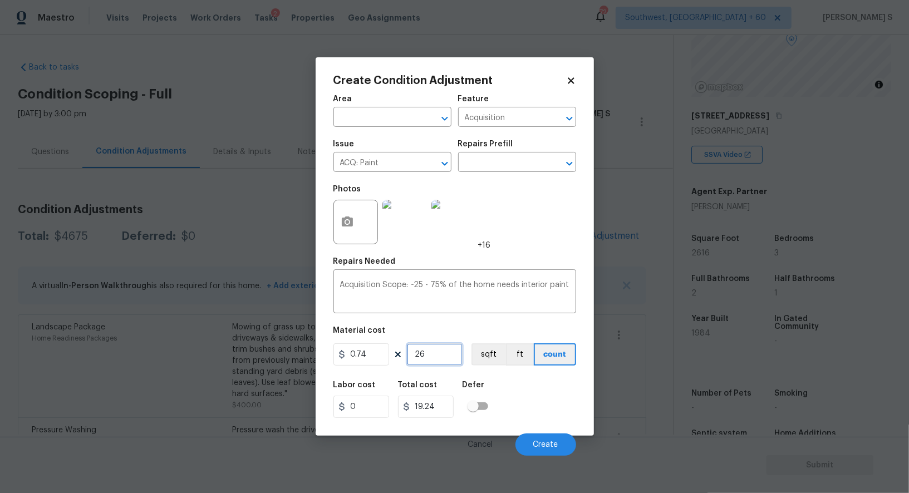
type input "193.14"
type input "2616"
type input "1935.84"
type input "2616"
click at [491, 352] on button "sqft" at bounding box center [488, 354] width 35 height 22
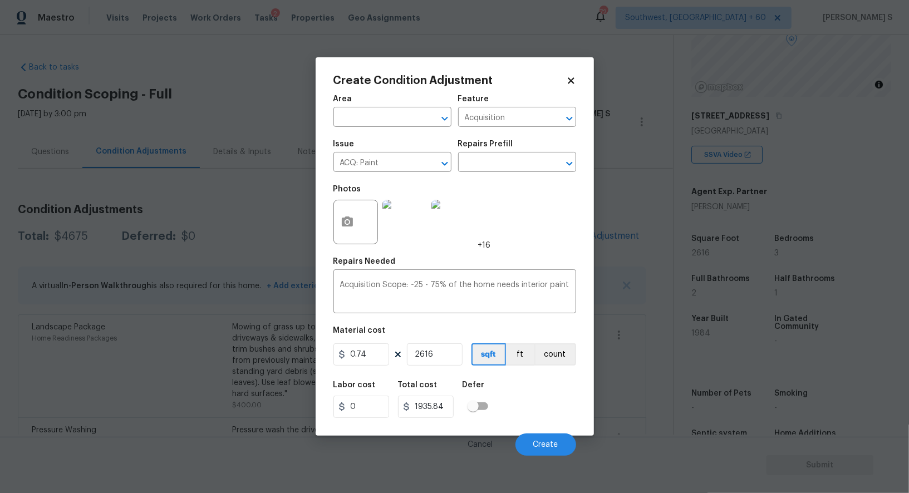
click at [516, 388] on div "Labor cost 0 Total cost 1935.84 Defer" at bounding box center [454, 400] width 243 height 50
click at [542, 442] on span "Create" at bounding box center [545, 445] width 25 height 8
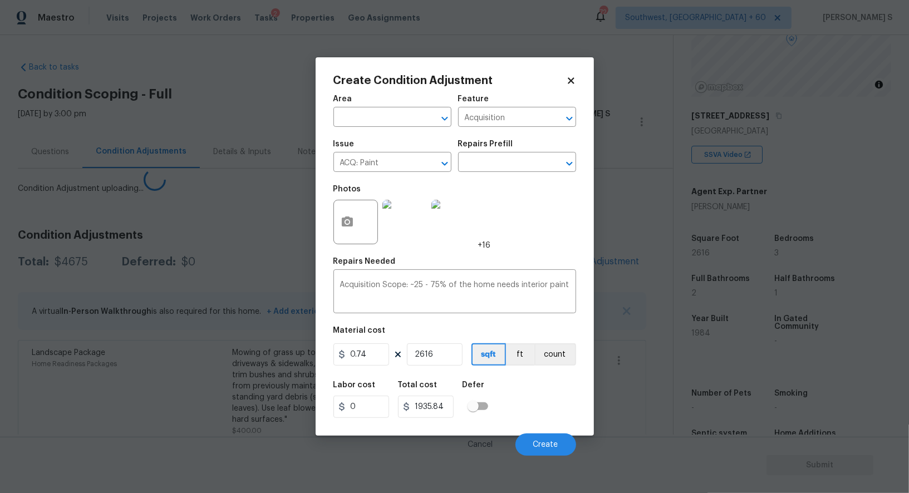
click at [164, 351] on body "Maestro Visits Projects Work Orders Tasks 2 Properties Geo Assignments 724 Sout…" at bounding box center [454, 246] width 909 height 493
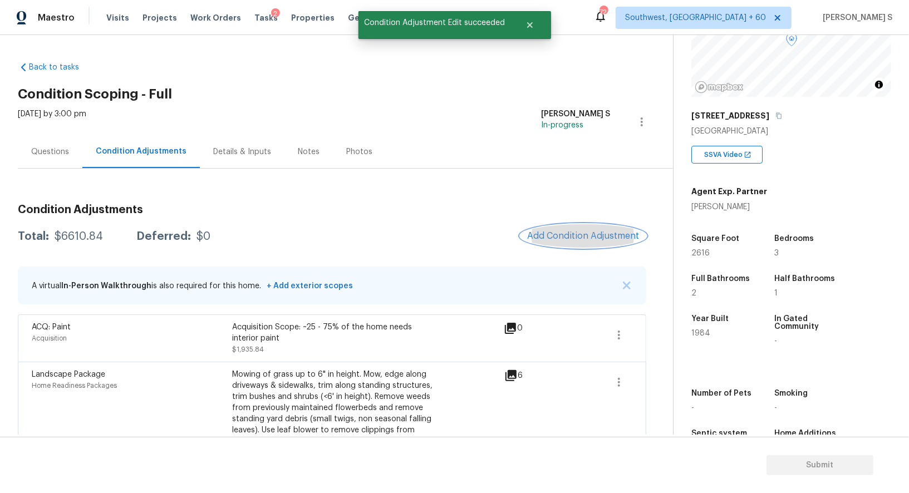
click at [596, 234] on span "Add Condition Adjustment" at bounding box center [583, 236] width 112 height 10
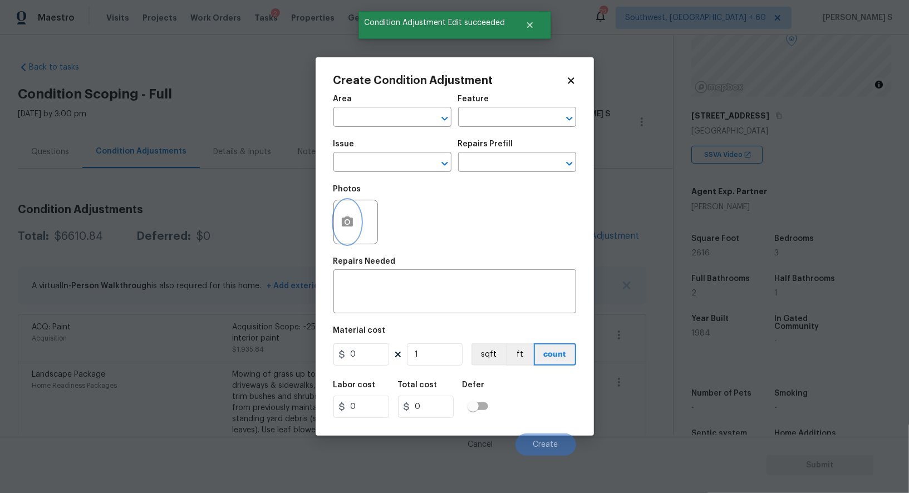
click at [347, 212] on button "button" at bounding box center [347, 221] width 27 height 43
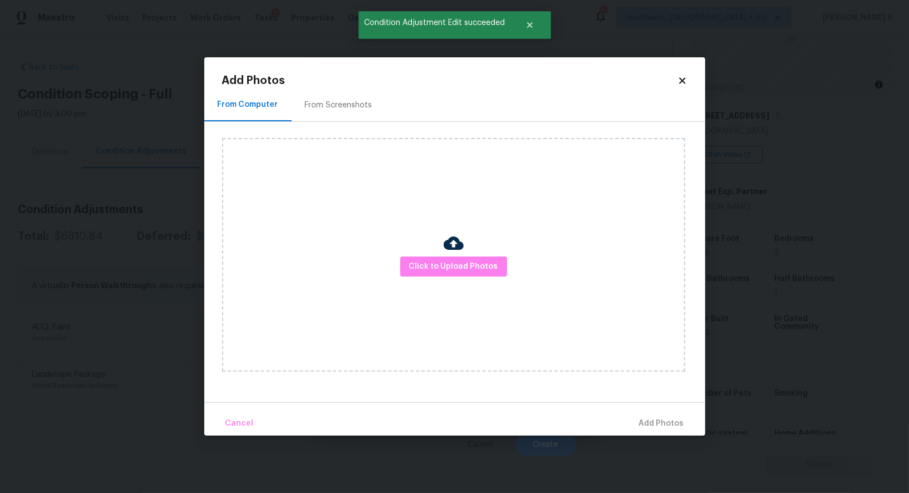
click at [343, 106] on div "From Screenshots" at bounding box center [338, 105] width 67 height 11
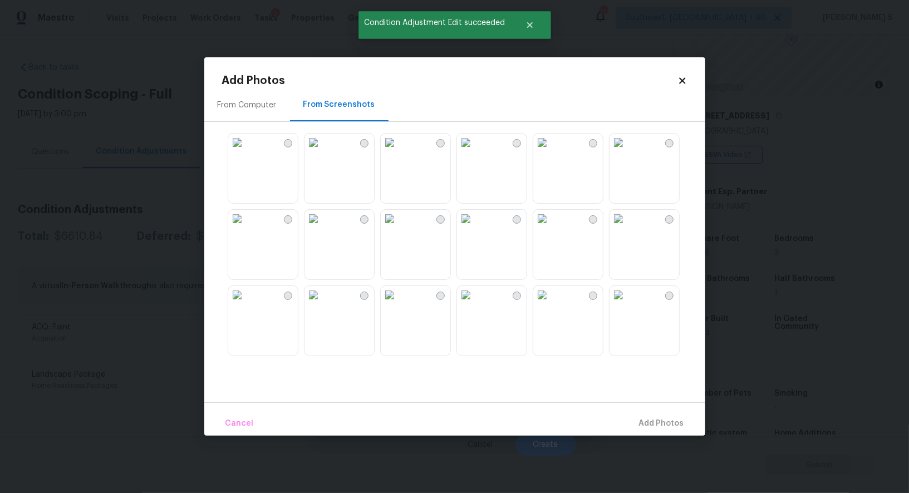
click at [475, 151] on img at bounding box center [466, 143] width 18 height 18
click at [388, 151] on img at bounding box center [390, 143] width 18 height 18
click at [322, 151] on img at bounding box center [313, 143] width 18 height 18
click at [399, 222] on img at bounding box center [390, 219] width 18 height 18
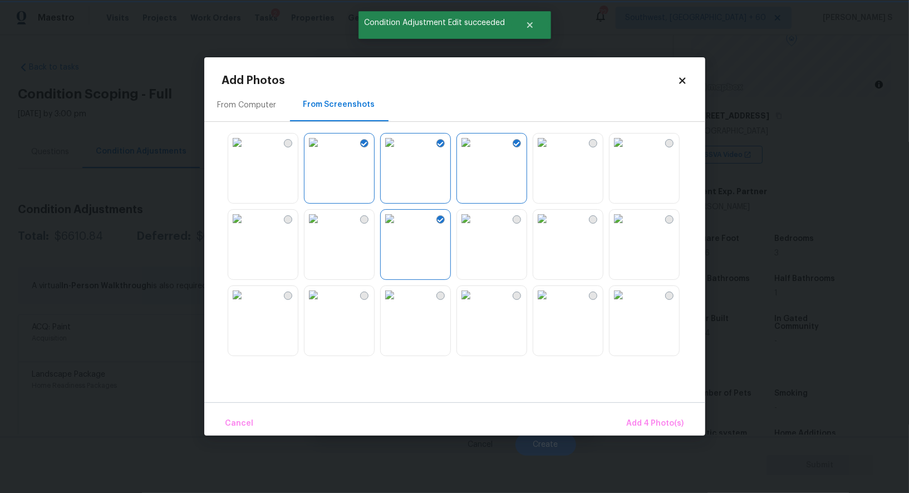
click at [214, 321] on div "From Computer From Screenshots" at bounding box center [454, 246] width 501 height 314
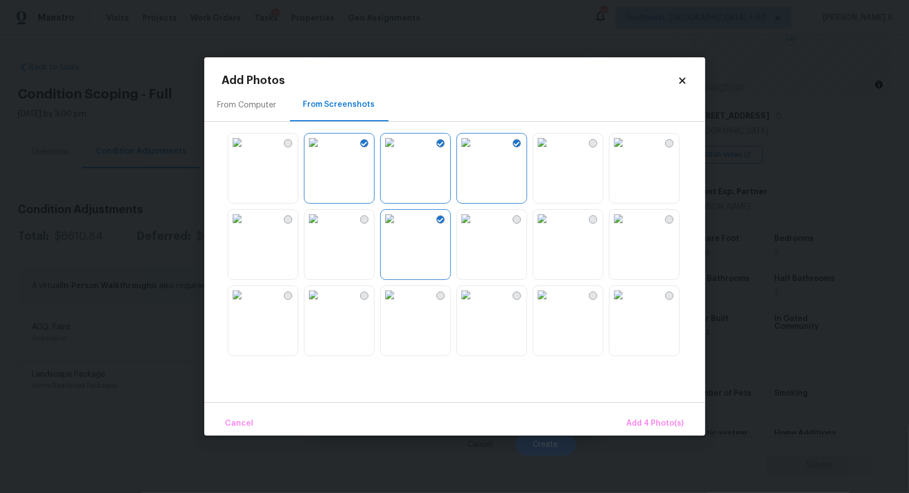
click at [475, 228] on img at bounding box center [466, 219] width 18 height 18
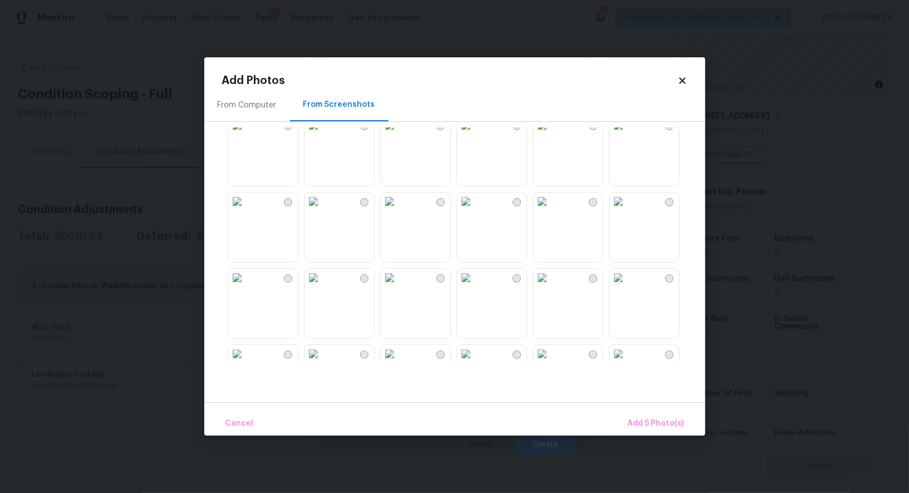
click at [551, 210] on img at bounding box center [542, 202] width 18 height 18
click at [627, 210] on img at bounding box center [618, 202] width 18 height 18
click at [551, 287] on img at bounding box center [542, 278] width 18 height 18
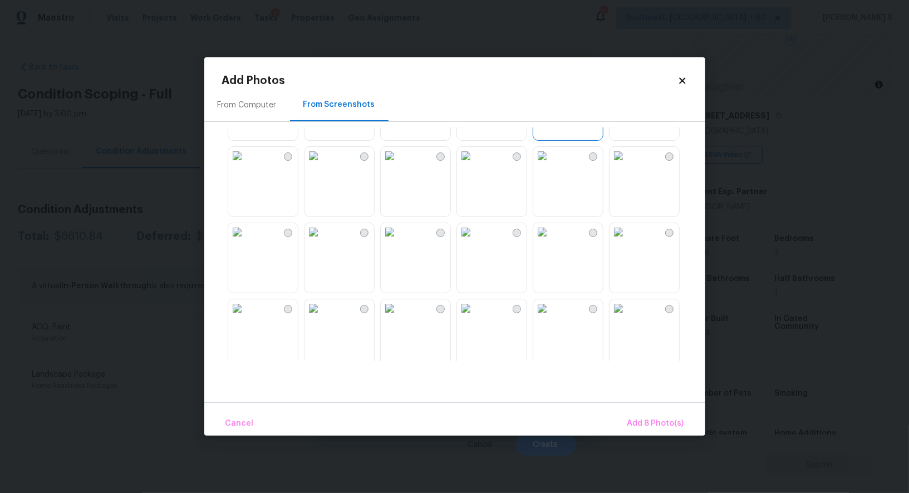
scroll to position [440, 0]
click at [475, 245] on img at bounding box center [466, 236] width 18 height 18
click at [551, 245] on img at bounding box center [542, 236] width 18 height 18
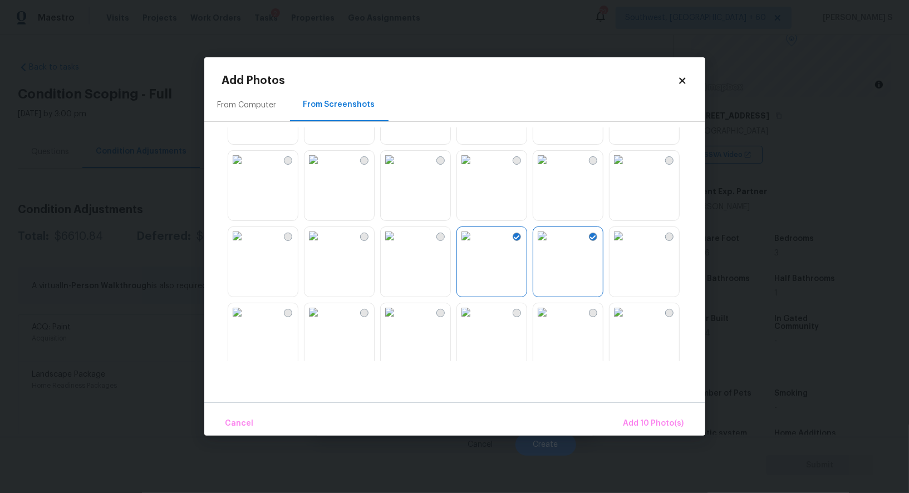
drag, startPoint x: 424, startPoint y: 259, endPoint x: 425, endPoint y: 335, distance: 76.3
click at [399, 245] on img at bounding box center [390, 236] width 18 height 18
click at [397, 321] on img at bounding box center [390, 312] width 18 height 18
click at [322, 321] on img at bounding box center [313, 312] width 18 height 18
click at [642, 422] on span "Add 13 Photo(s)" at bounding box center [655, 424] width 60 height 14
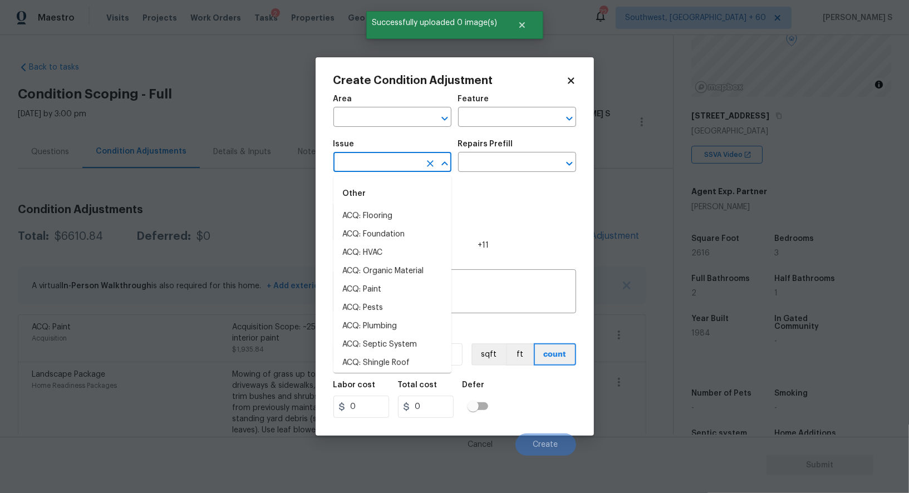
click at [392, 162] on input "text" at bounding box center [376, 163] width 87 height 17
type input "flo"
click at [391, 153] on div "Issue" at bounding box center [392, 147] width 118 height 14
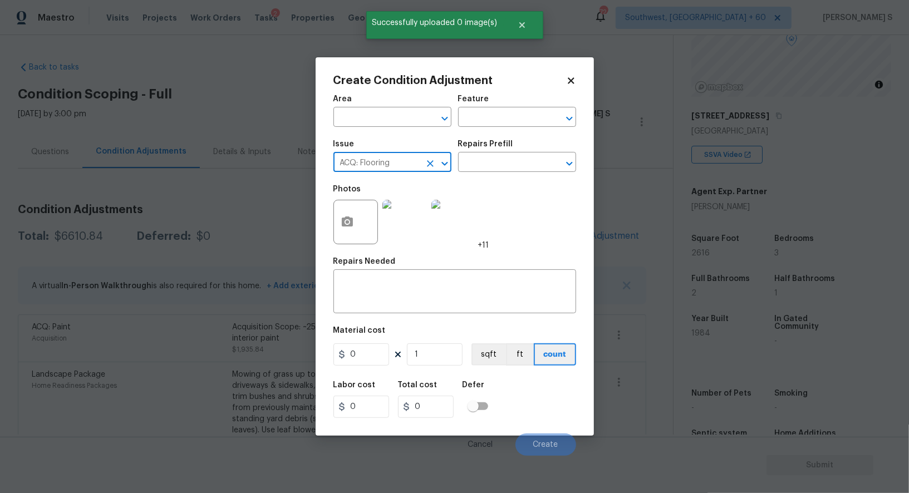
type input "ACQ: Flooring"
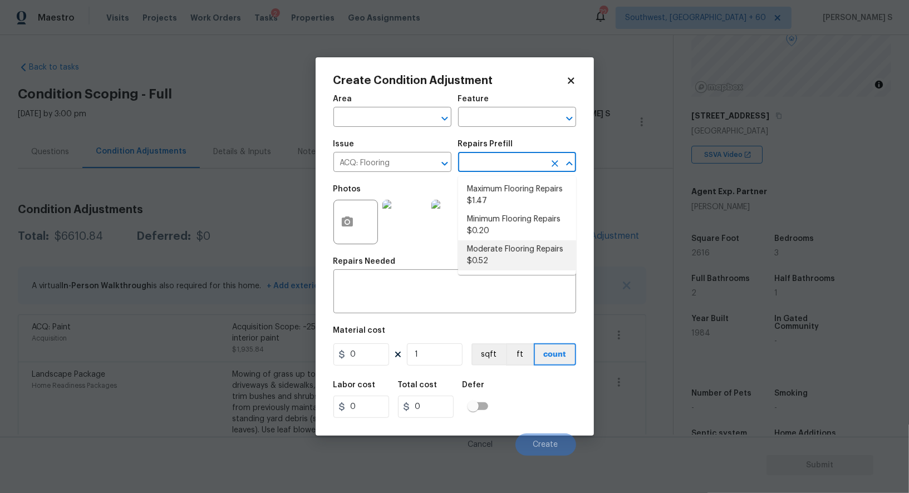
type input "Acquisition"
type textarea "Acquisition Scope: Moderate flooring repairs"
type input "0.52"
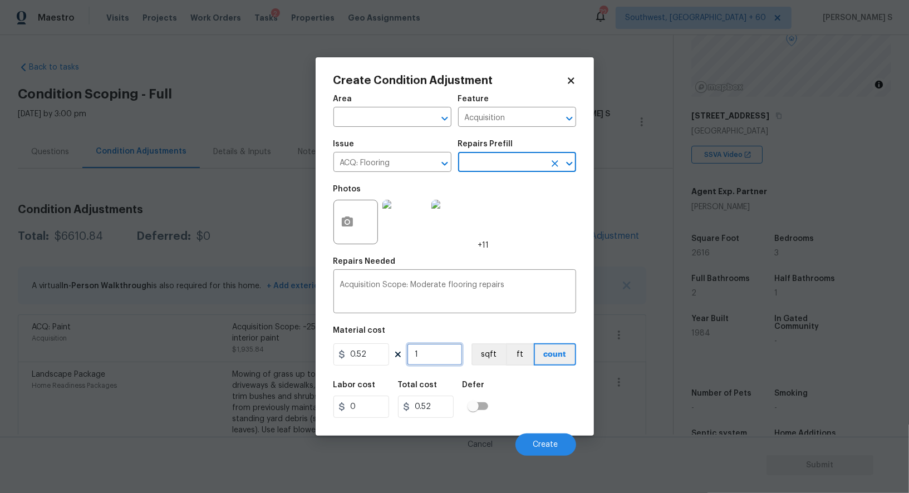
click at [442, 362] on input "1" at bounding box center [435, 354] width 56 height 22
paste input "2616"
type input "2616"
type input "1360.32"
type input "2616"
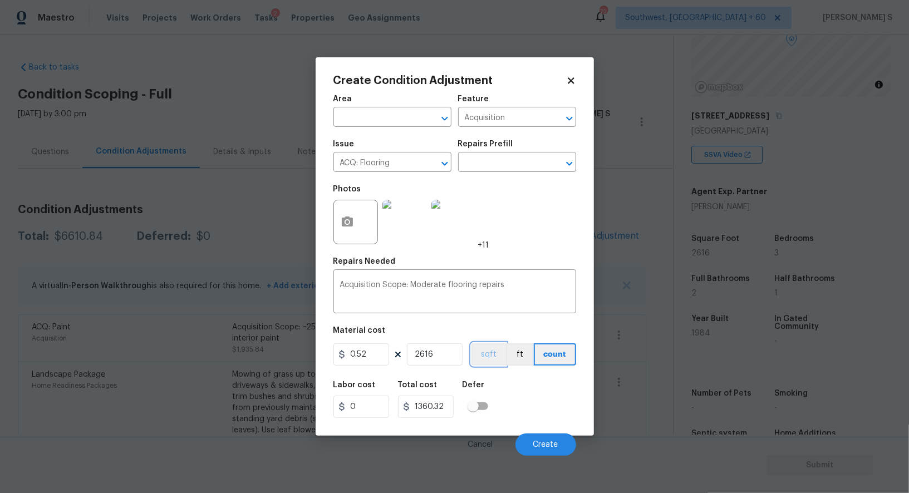
drag, startPoint x: 496, startPoint y: 358, endPoint x: 500, endPoint y: 373, distance: 15.5
click at [496, 358] on button "sqft" at bounding box center [488, 354] width 35 height 22
click at [507, 394] on div "Labor cost 0 Total cost 1360.32 Defer" at bounding box center [454, 400] width 243 height 50
click at [549, 442] on span "Create" at bounding box center [545, 445] width 25 height 8
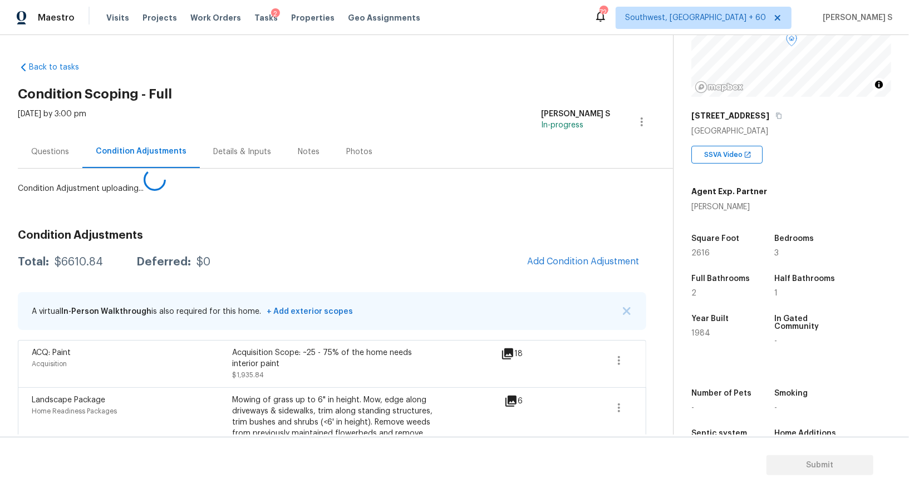
click at [0, 410] on body "Maestro Visits Projects Work Orders Tasks 2 Properties Geo Assignments 724 Sout…" at bounding box center [454, 246] width 909 height 493
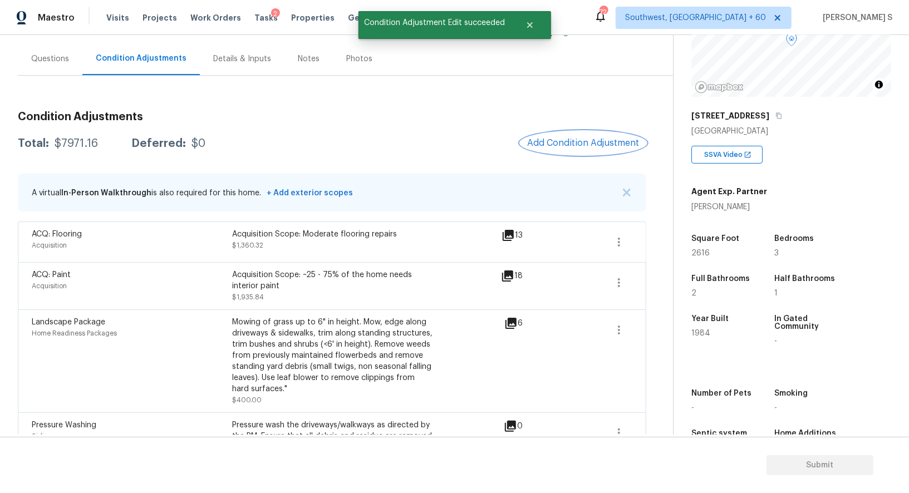
scroll to position [61, 0]
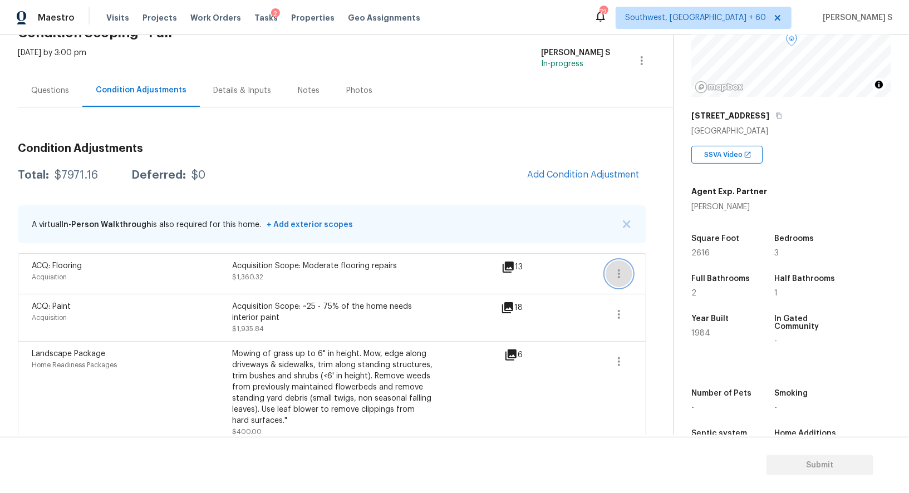
click at [624, 272] on icon "button" at bounding box center [618, 273] width 13 height 13
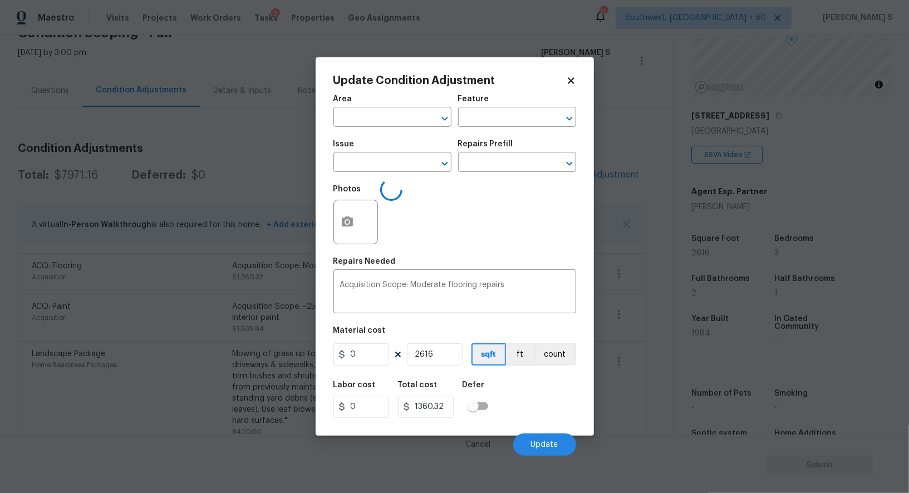
type input "Acquisition"
type input "ACQ: Flooring"
type input "0.52"
click at [444, 356] on input "2616" at bounding box center [435, 354] width 56 height 22
type input "1"
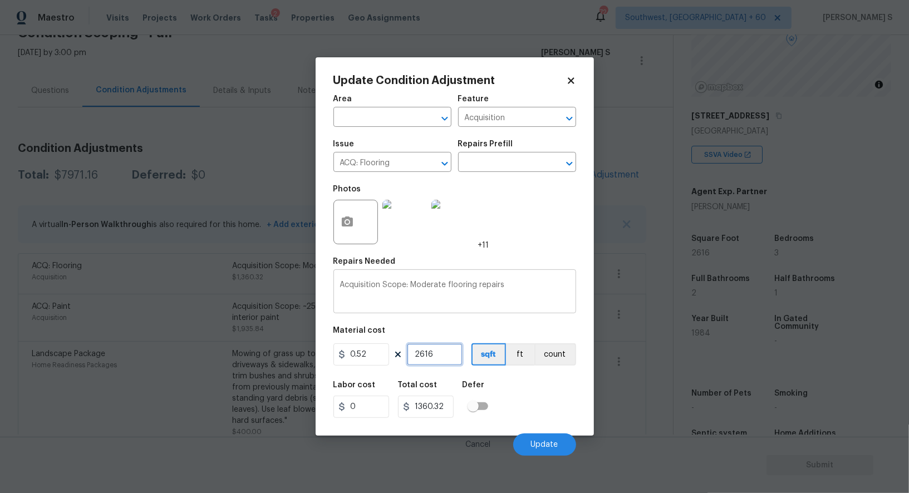
type input "0.52"
type input "18"
type input "9.36"
type input "181"
type input "94.12"
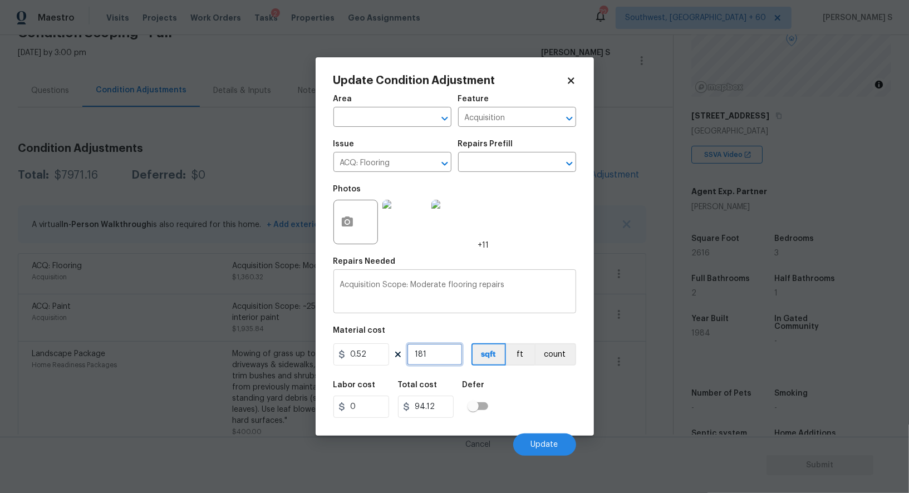
type input "1816"
type input "944.32"
type input "1816"
click at [559, 445] on button "Update" at bounding box center [544, 445] width 63 height 22
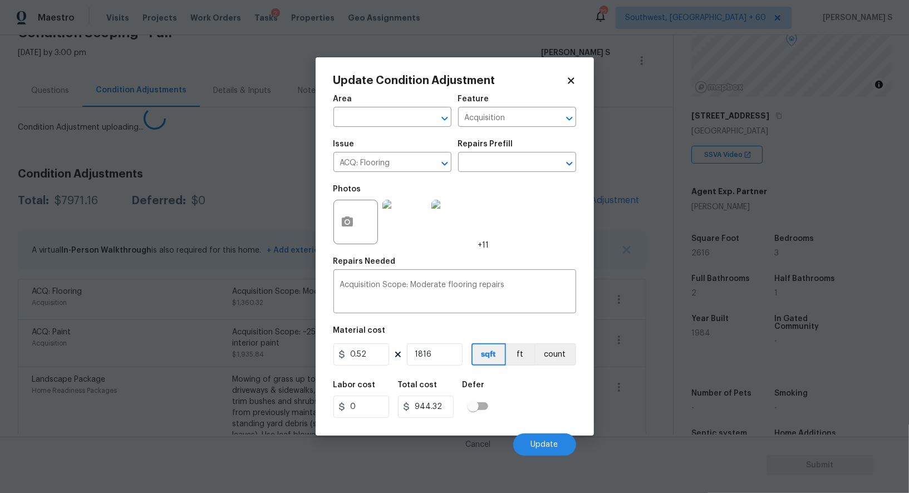
click at [87, 400] on body "Maestro Visits Projects Work Orders Tasks 2 Properties Geo Assignments 724 Sout…" at bounding box center [454, 246] width 909 height 493
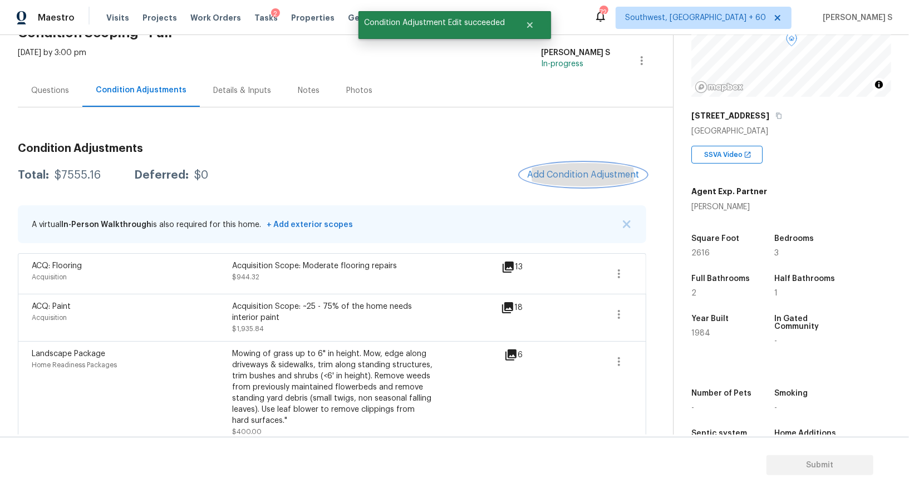
click at [574, 183] on button "Add Condition Adjustment" at bounding box center [583, 174] width 126 height 23
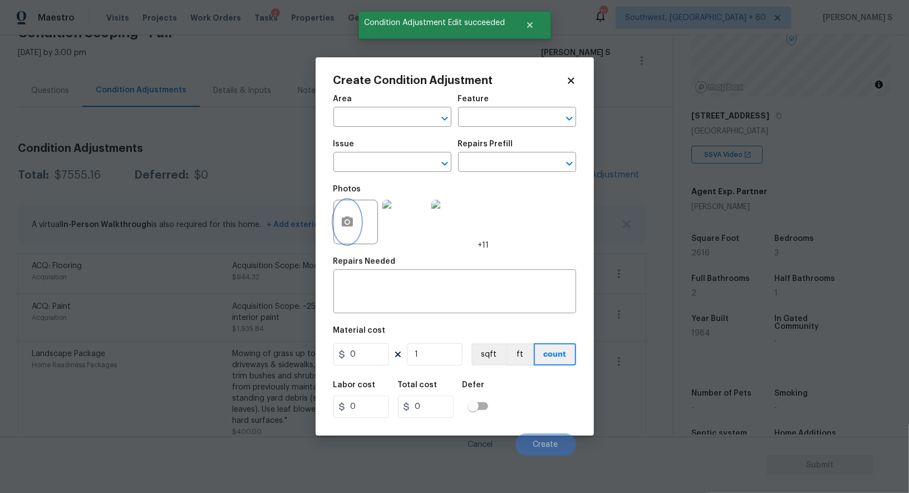
click at [346, 223] on circle "button" at bounding box center [346, 221] width 3 height 3
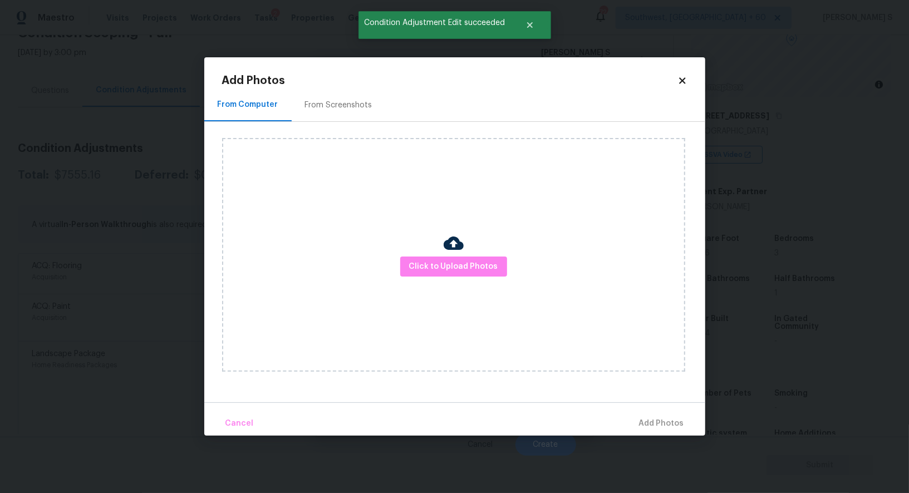
click at [445, 252] on img at bounding box center [454, 243] width 20 height 20
click at [448, 265] on span "Click to Upload Photos" at bounding box center [453, 267] width 89 height 14
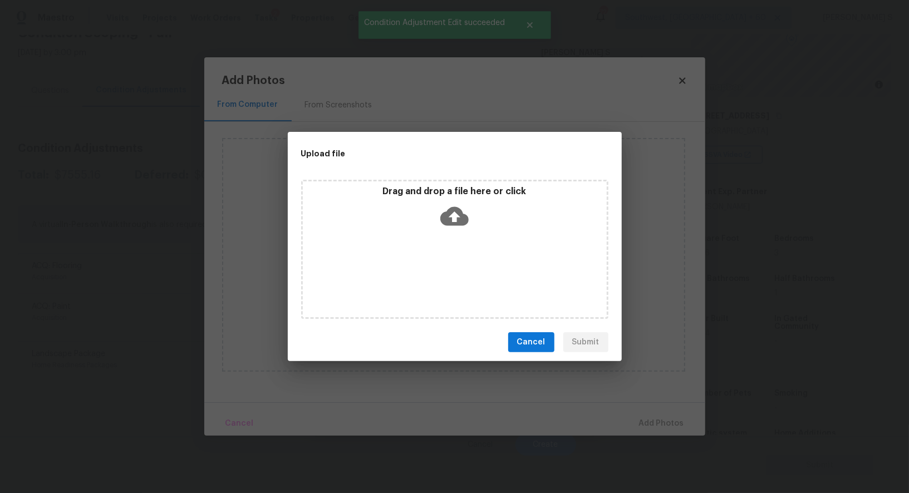
click at [448, 262] on div "Drag and drop a file here or click" at bounding box center [454, 249] width 307 height 139
